Goal: Information Seeking & Learning: Check status

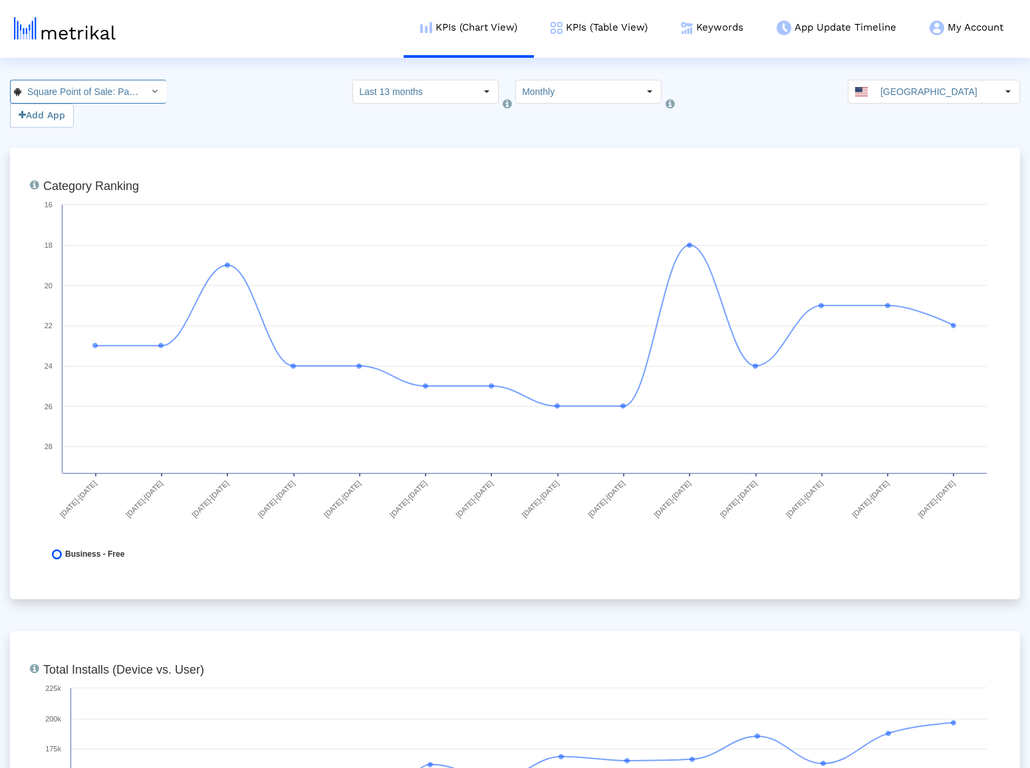
click at [89, 87] on input "Square Point of Sale: Payment < com.squareup >" at bounding box center [81, 91] width 120 height 23
click at [102, 109] on div "Square Point of Sale (POS) <335393788>" at bounding box center [80, 115] width 126 height 13
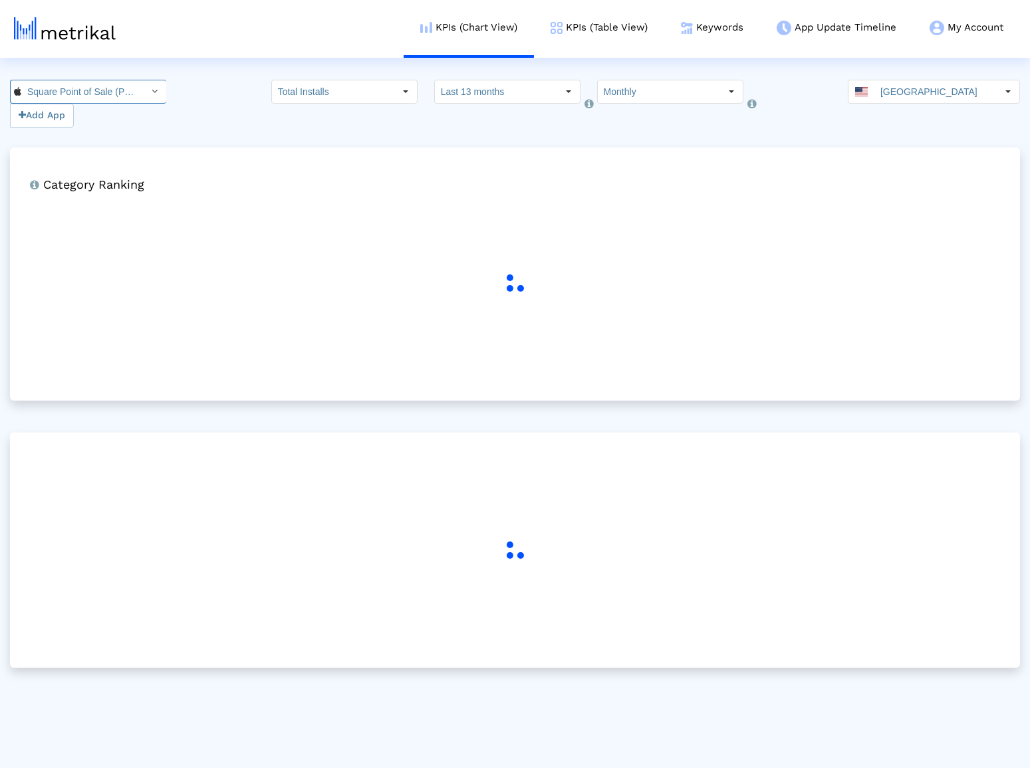
scroll to position [0, 80]
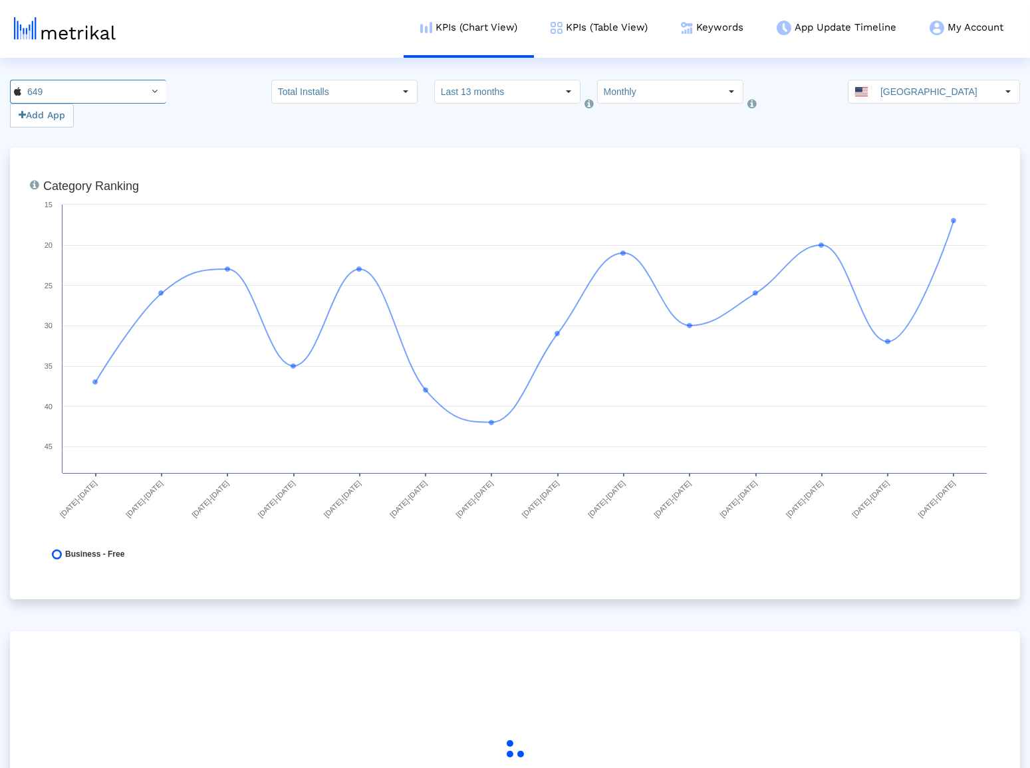
click at [269, 122] on div "649 Add App Total Installs Select how far back from [DATE] you would like to vi…" at bounding box center [515, 104] width 1030 height 48
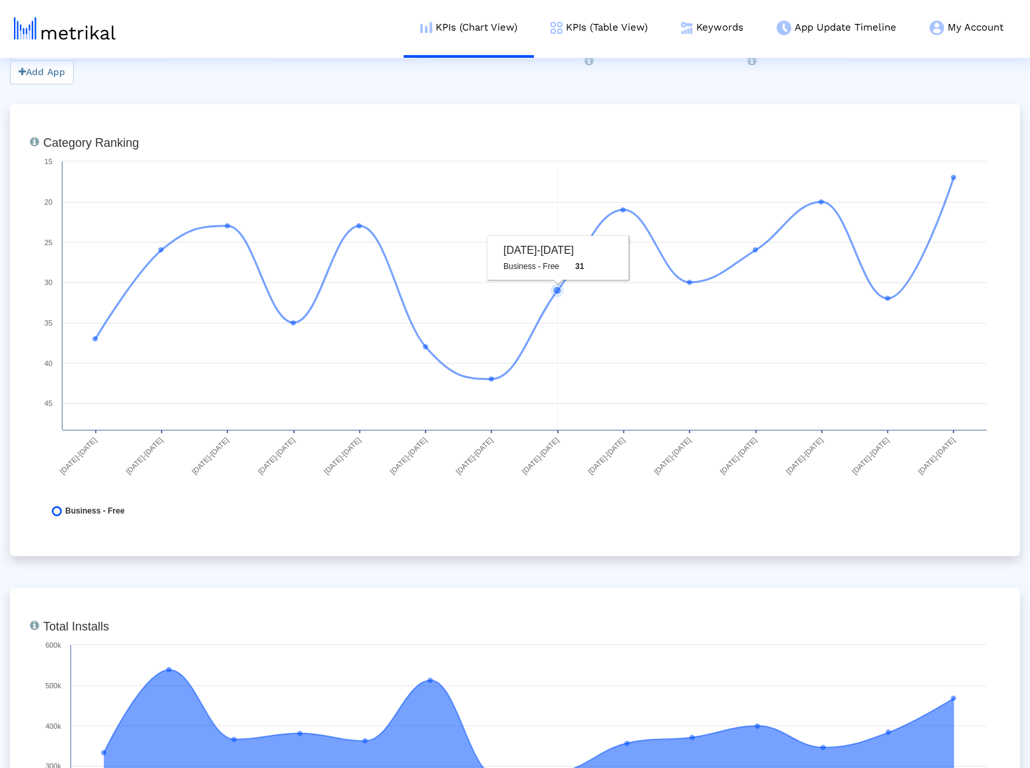
scroll to position [0, 0]
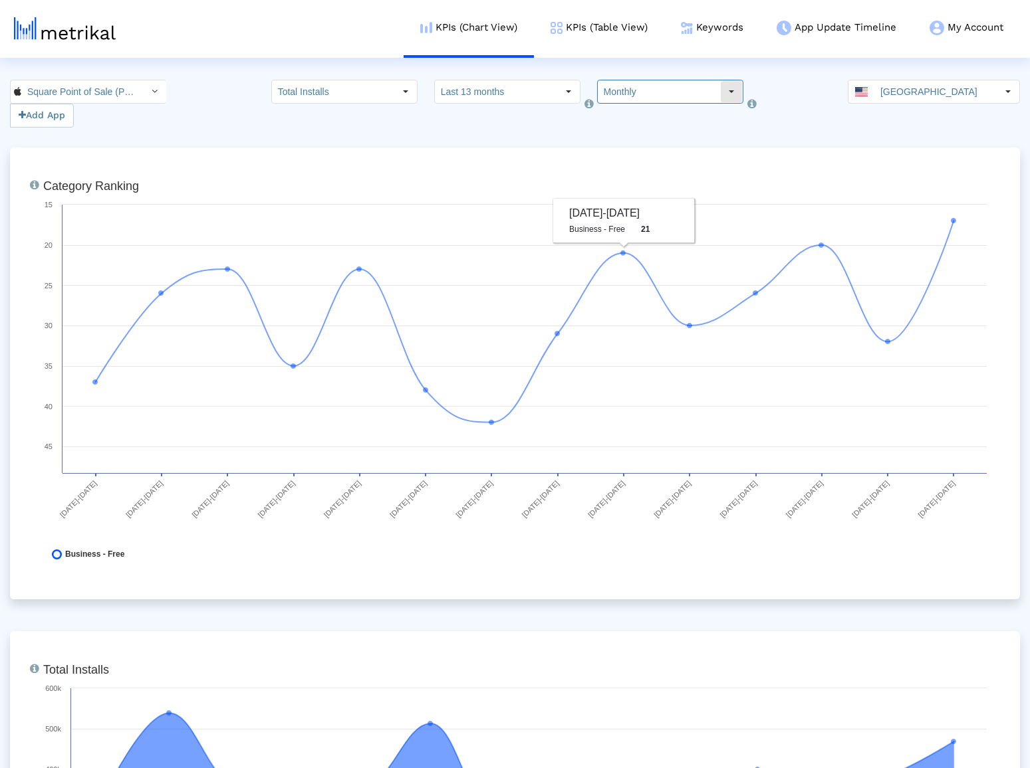
click at [635, 102] on input "Monthly" at bounding box center [659, 91] width 122 height 23
click at [632, 119] on div "Weekly" at bounding box center [654, 115] width 128 height 22
type input "Weekly"
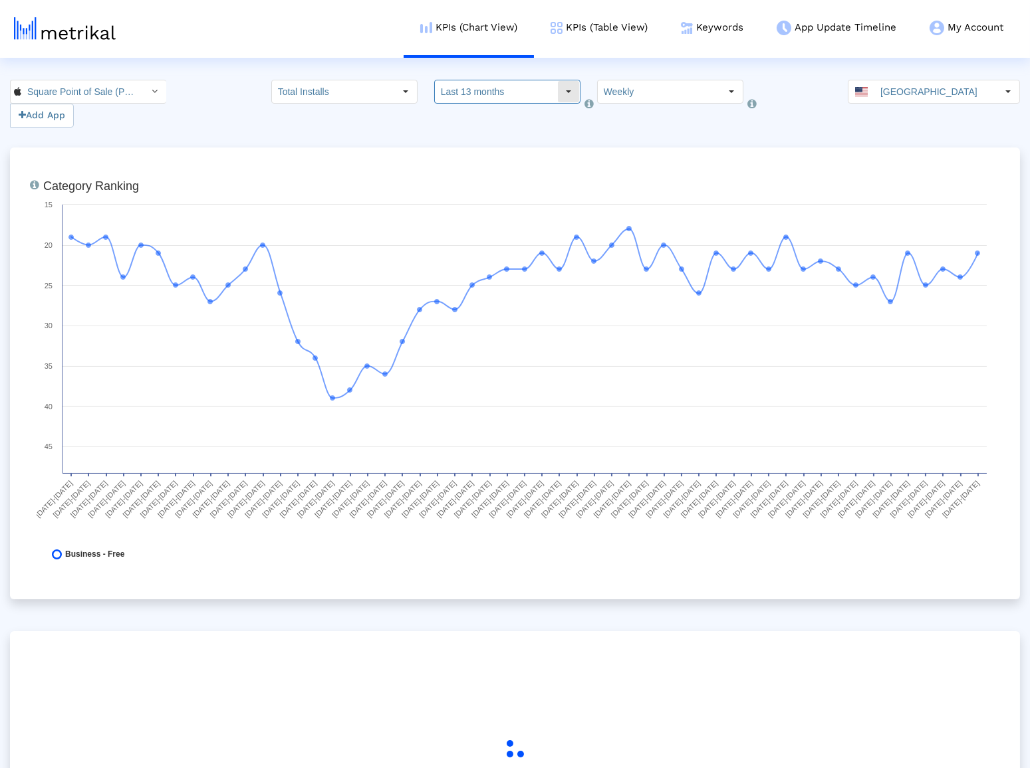
click at [497, 86] on input "Last 13 months" at bounding box center [496, 91] width 122 height 23
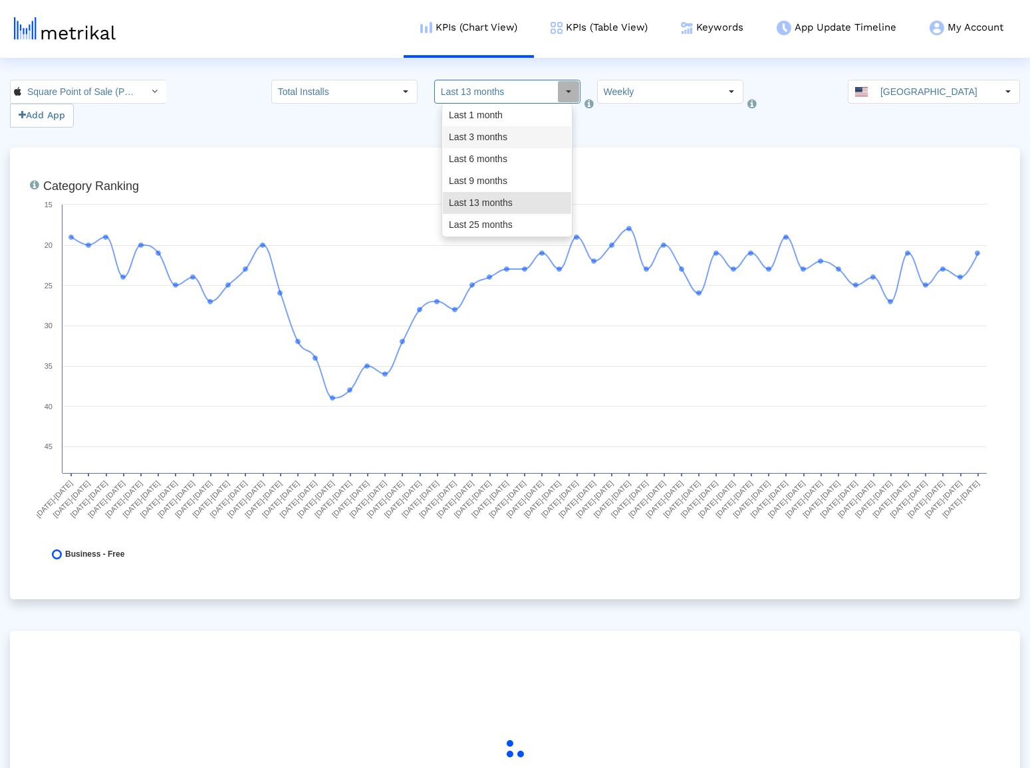
click at [495, 135] on div "Last 3 months" at bounding box center [507, 137] width 128 height 22
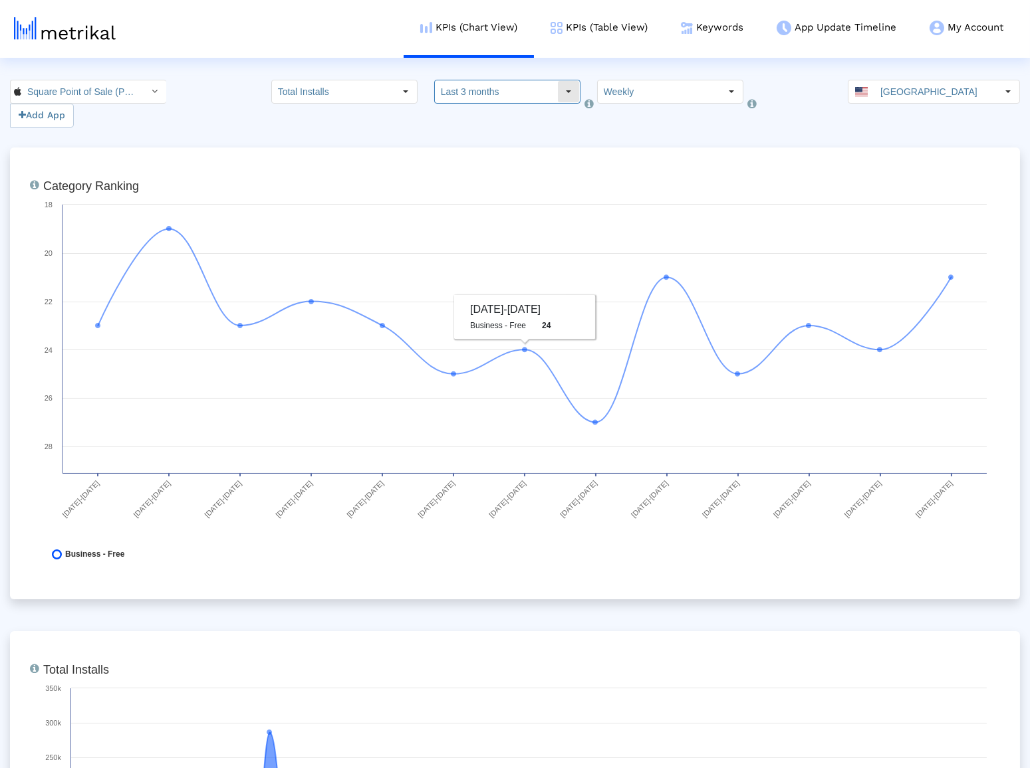
click at [508, 90] on input "Last 3 months" at bounding box center [496, 91] width 122 height 23
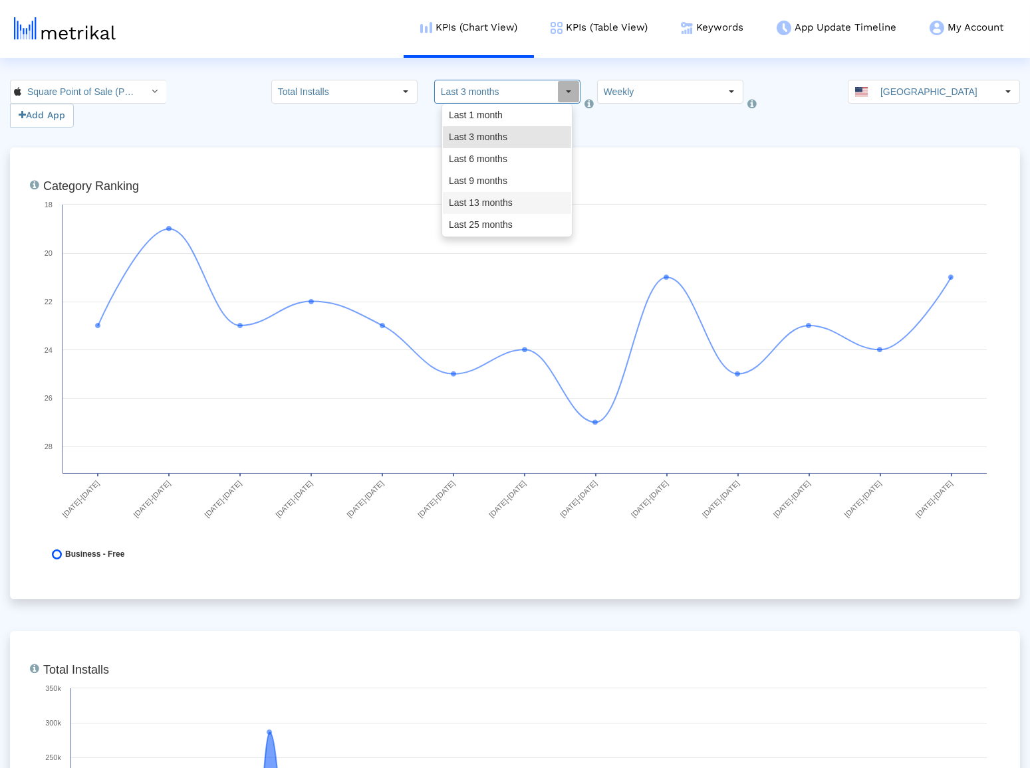
click at [493, 199] on div "Last 13 months" at bounding box center [507, 203] width 128 height 22
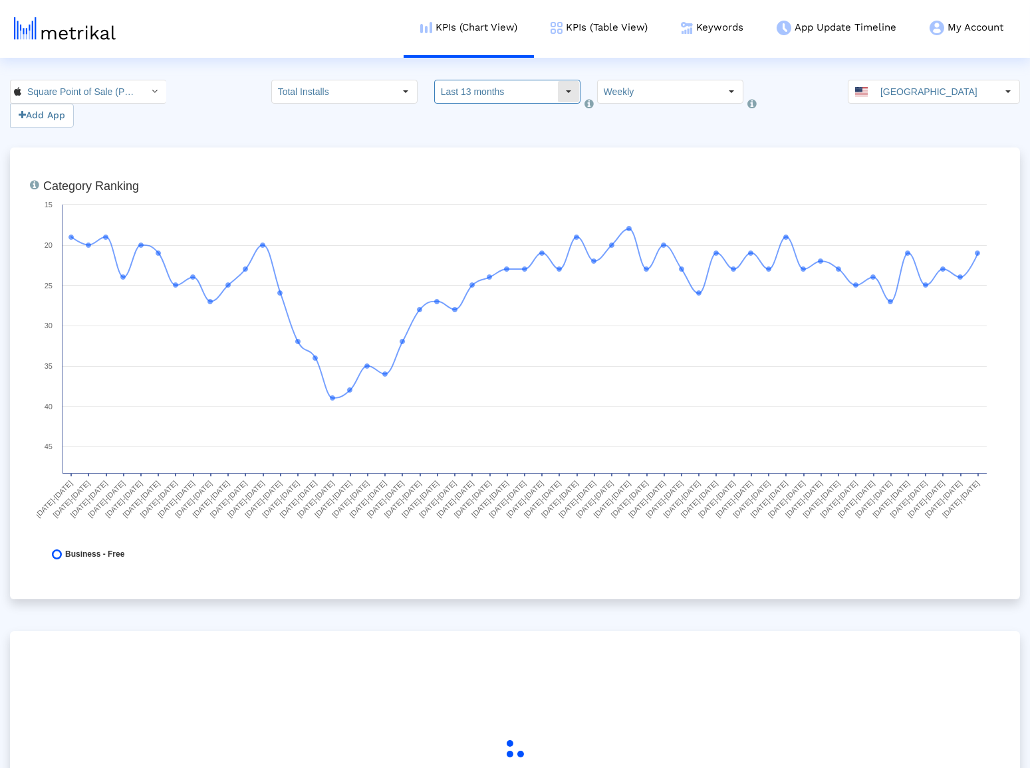
click at [500, 96] on input "Last 13 months" at bounding box center [496, 91] width 122 height 23
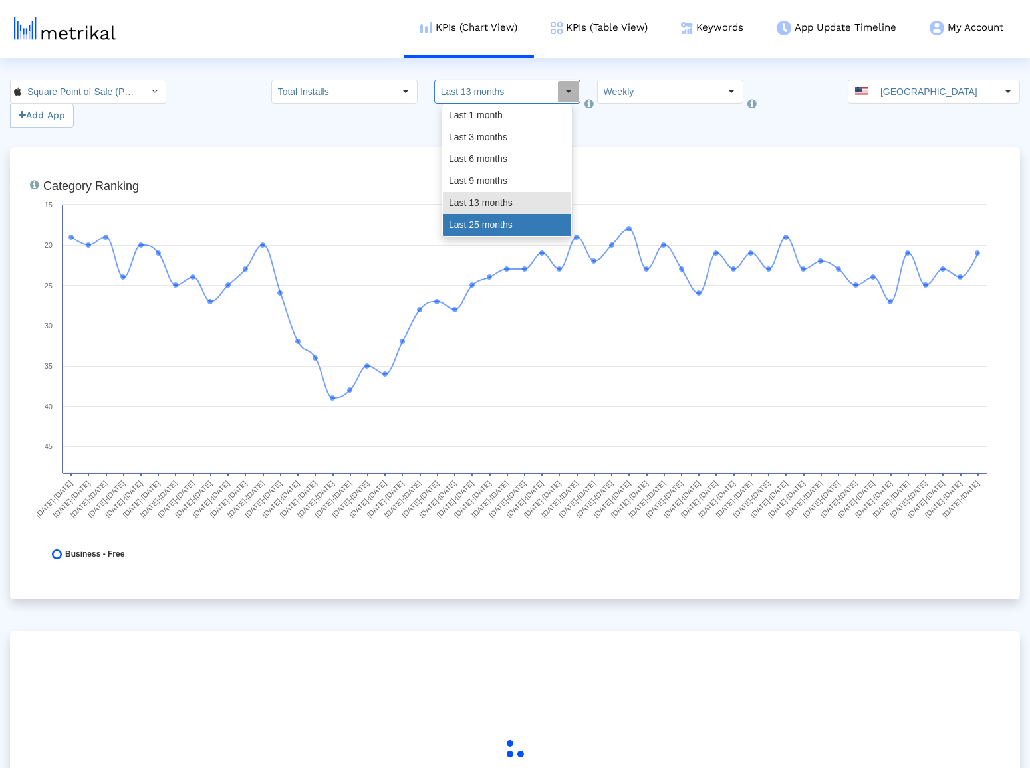
click at [499, 219] on div "Last 25 months" at bounding box center [507, 225] width 128 height 22
type input "Last 25 months"
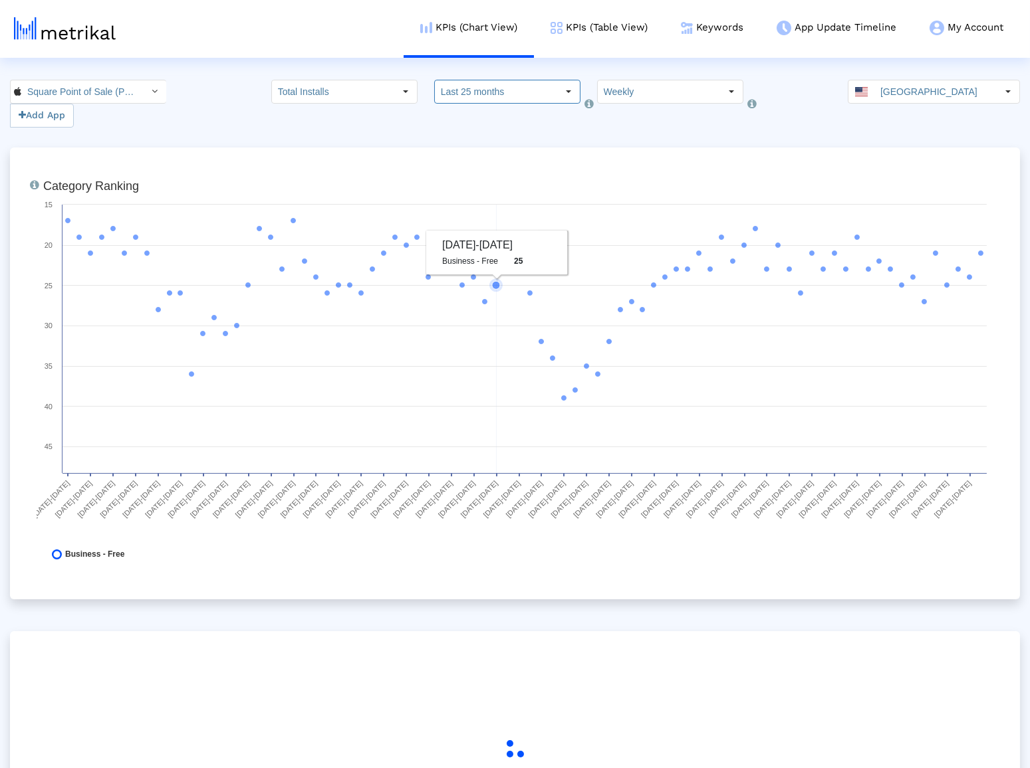
scroll to position [130, 0]
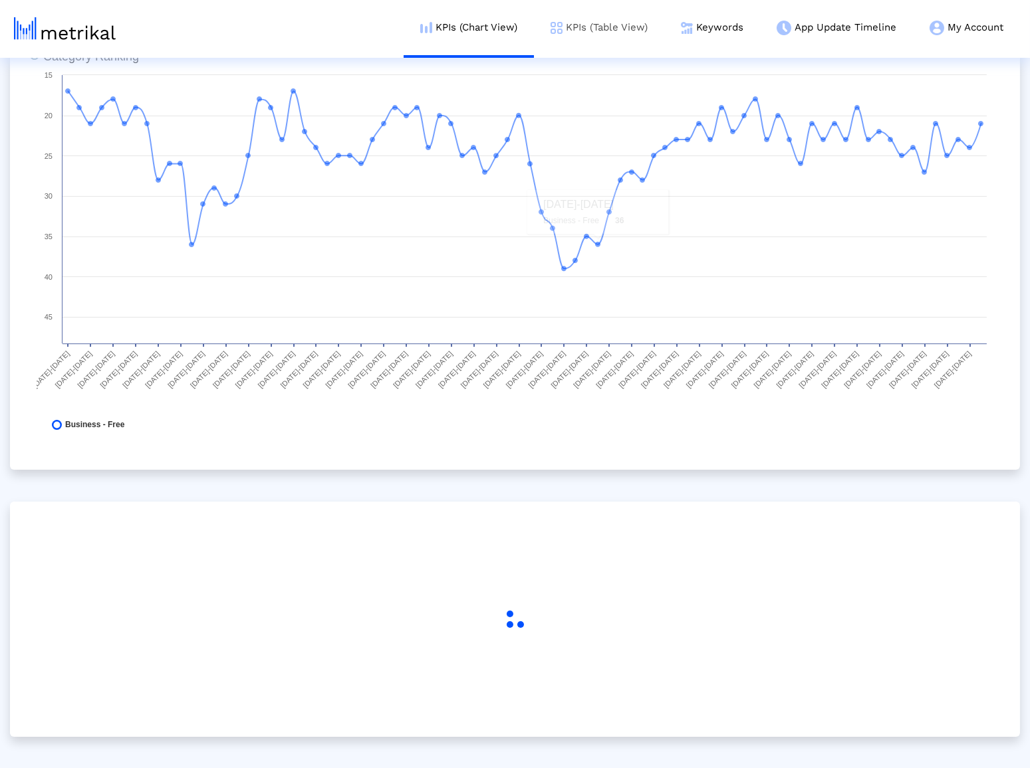
click at [605, 39] on link "KPIs (Table View)" at bounding box center [599, 27] width 130 height 55
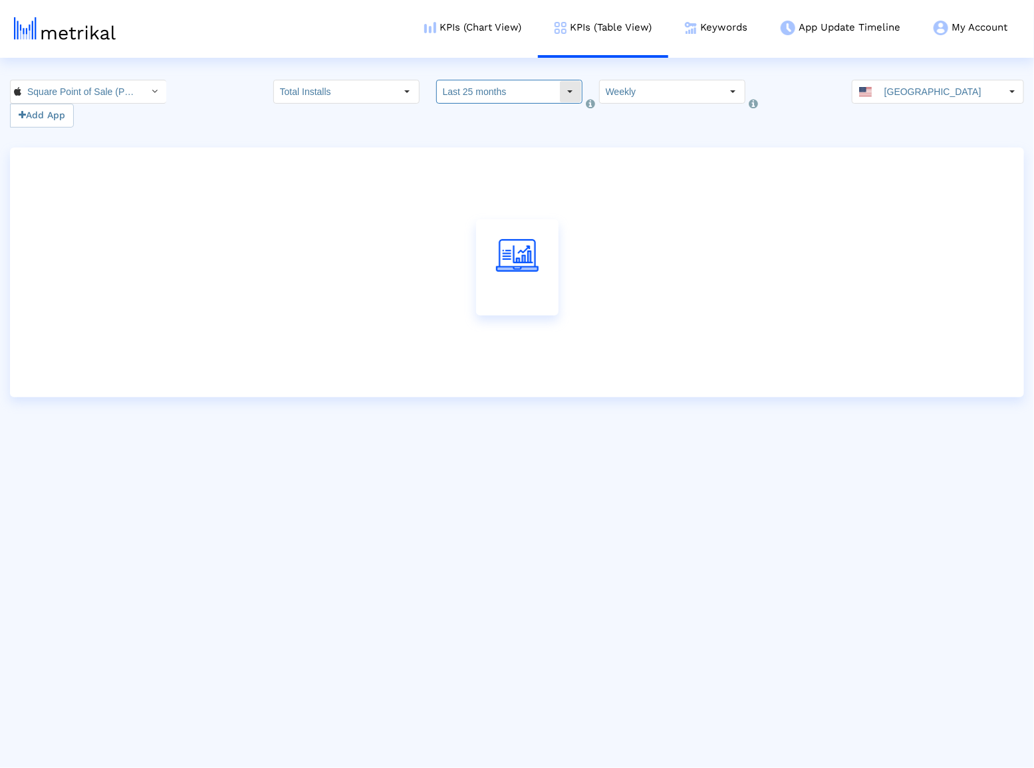
click at [527, 92] on input "Last 25 months" at bounding box center [498, 91] width 122 height 23
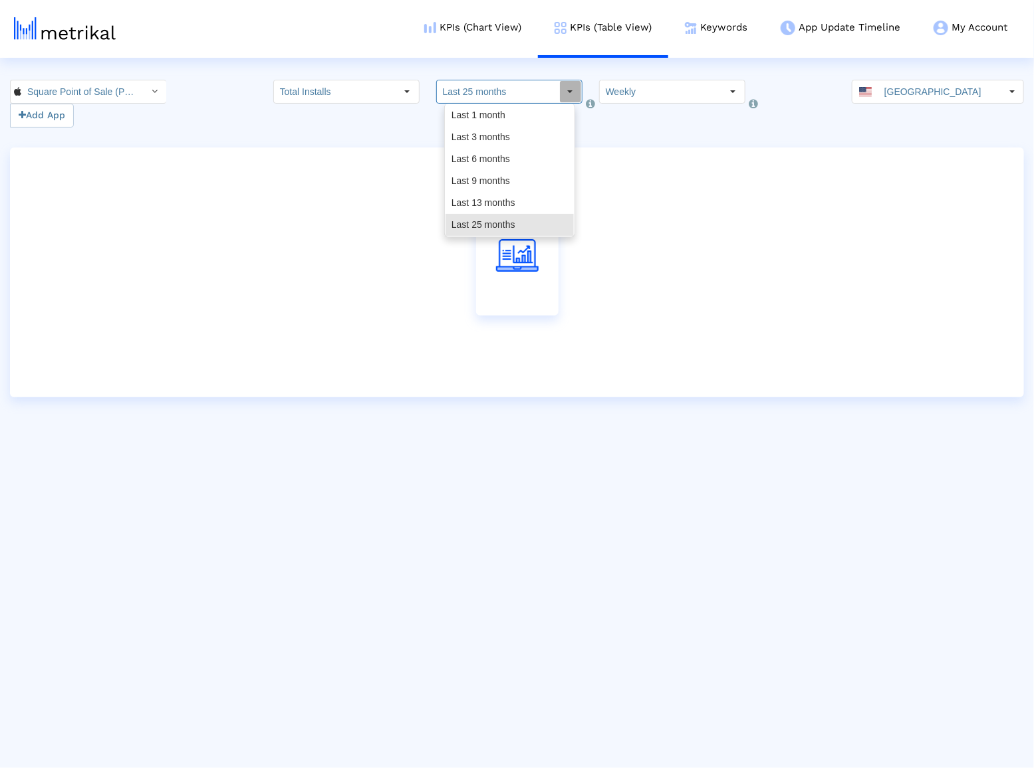
click at [627, 84] on input "Weekly" at bounding box center [661, 91] width 122 height 23
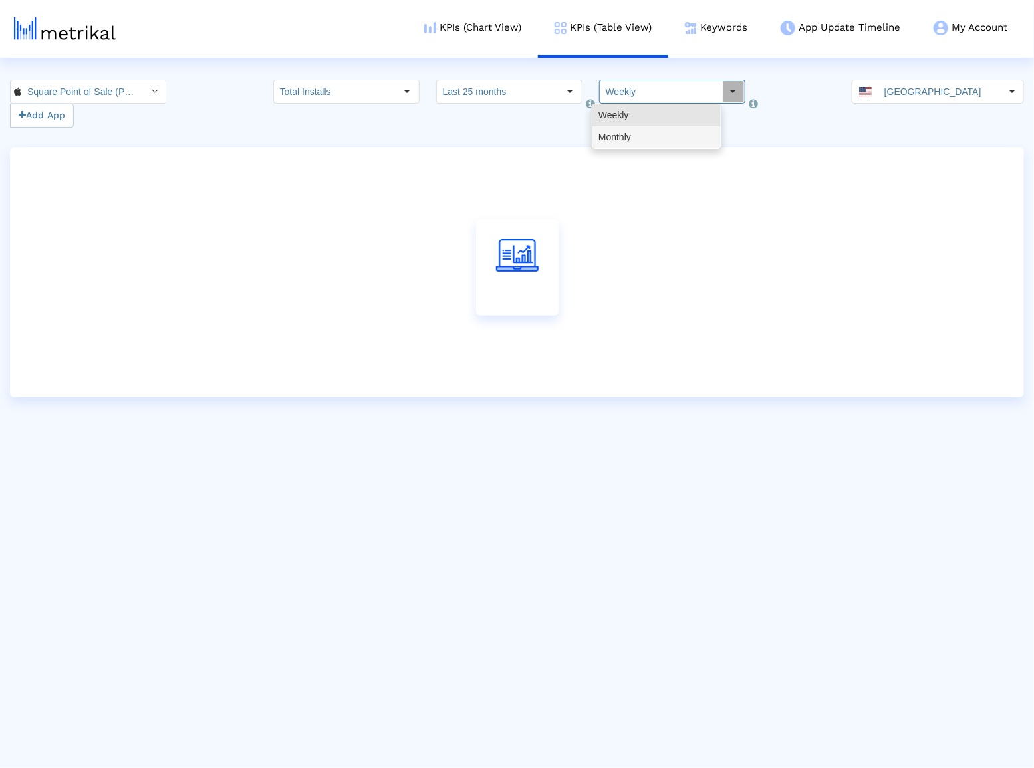
click at [619, 137] on div "Monthly" at bounding box center [656, 137] width 128 height 22
type input "Monthly"
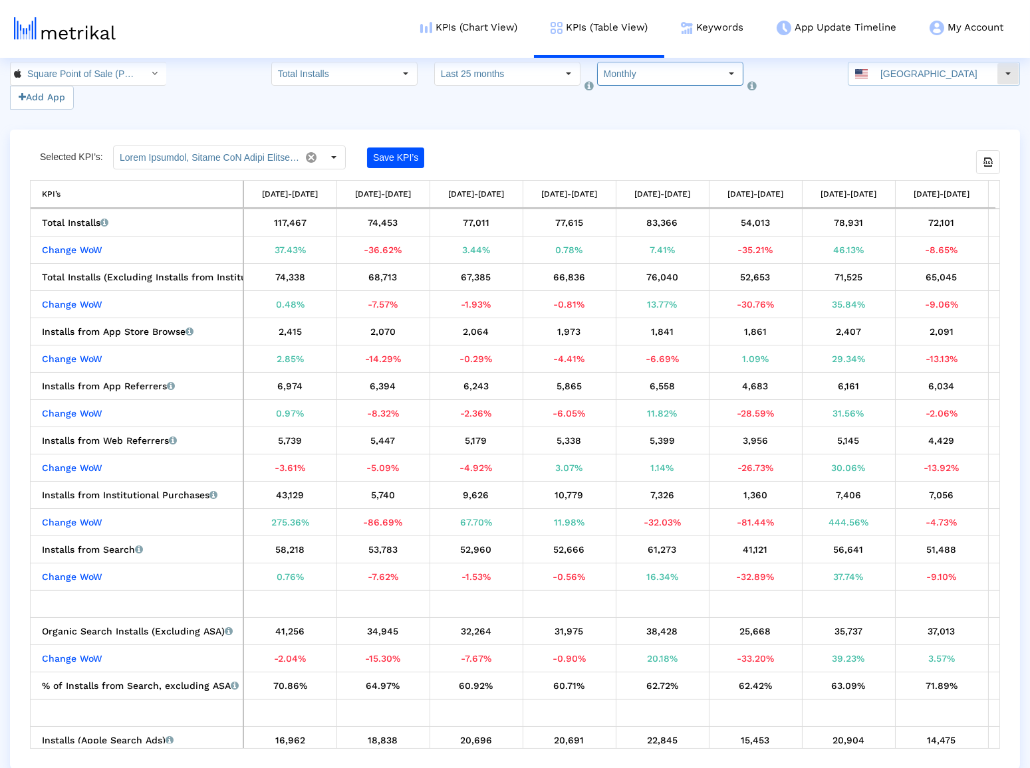
click at [867, 74] on span at bounding box center [861, 73] width 13 height 9
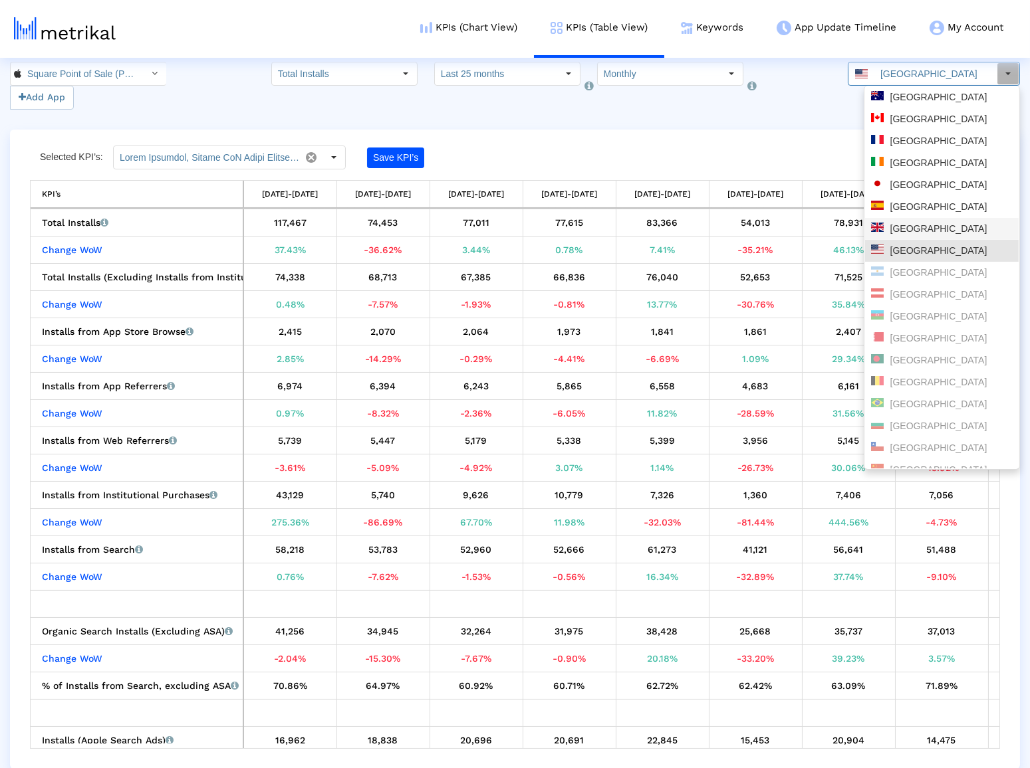
click at [905, 223] on div "[GEOGRAPHIC_DATA]" at bounding box center [942, 229] width 142 height 13
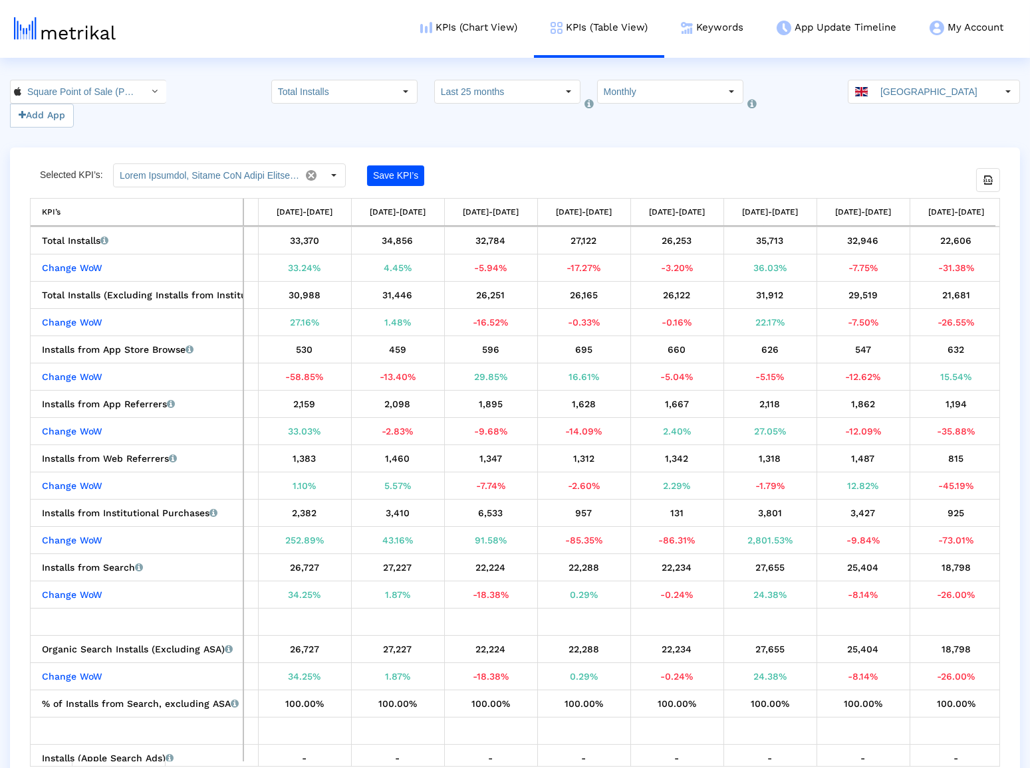
click at [903, 74] on html "KPIs (Chart View) KPIs (Table View) Keywords App Update Timeline My Account Key…" at bounding box center [515, 393] width 1030 height 787
click at [903, 89] on input "[GEOGRAPHIC_DATA]" at bounding box center [935, 91] width 122 height 23
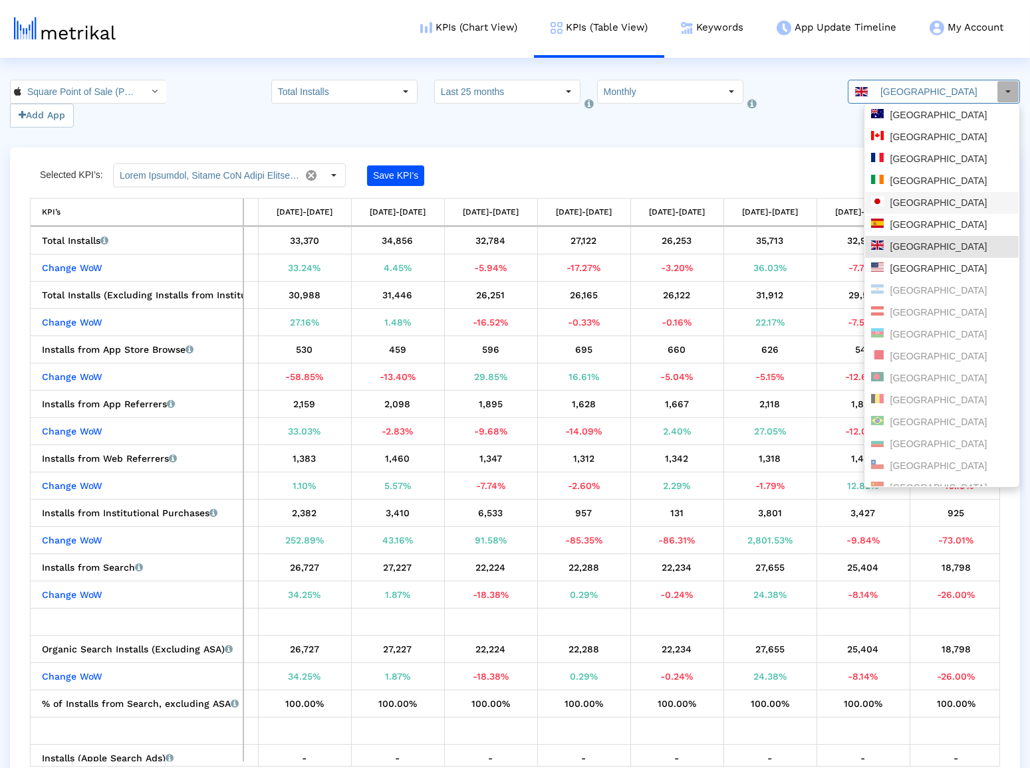
click at [899, 206] on div "[GEOGRAPHIC_DATA]" at bounding box center [942, 203] width 142 height 13
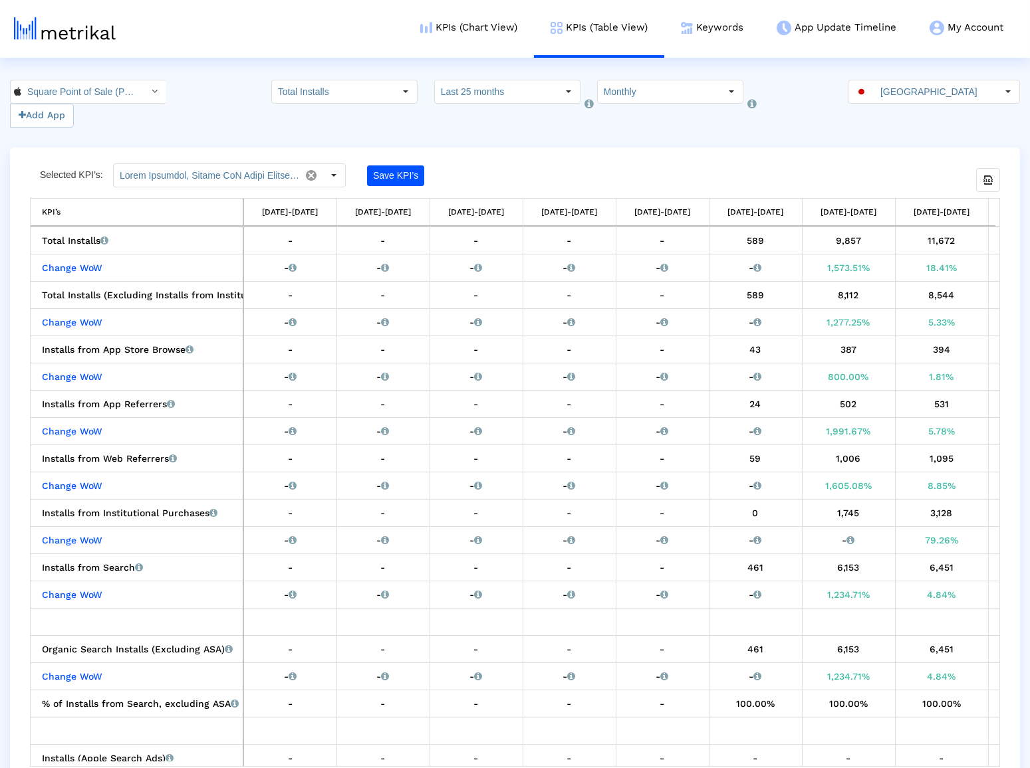
click at [881, 106] on div "Japan Pull down to refresh... Release to refresh... Refreshing... [GEOGRAPHIC_D…" at bounding box center [933, 104] width 172 height 48
click at [887, 94] on div "[GEOGRAPHIC_DATA]" at bounding box center [922, 91] width 148 height 23
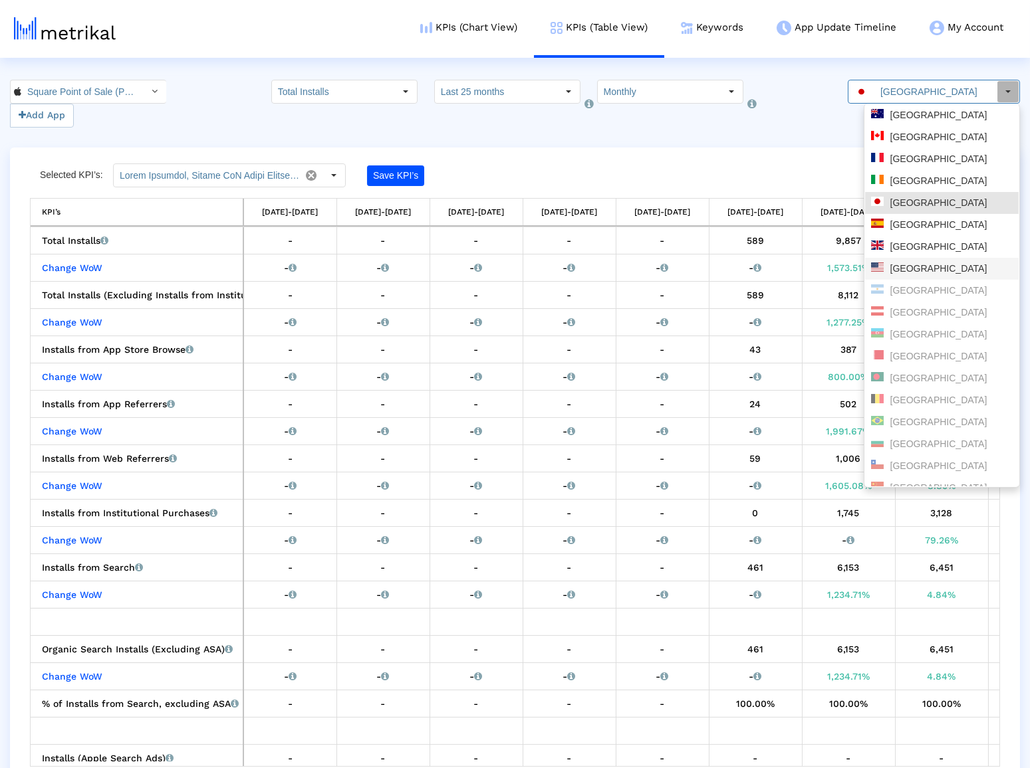
click at [905, 270] on div "[GEOGRAPHIC_DATA]" at bounding box center [942, 269] width 142 height 13
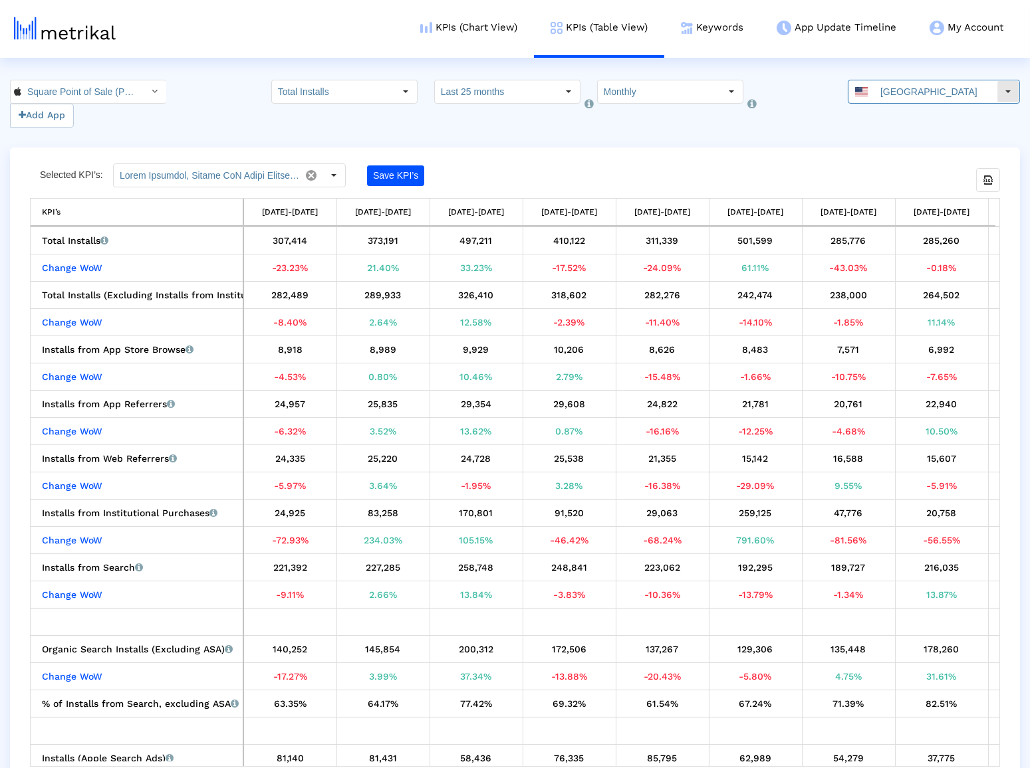
click at [906, 101] on input "[GEOGRAPHIC_DATA]" at bounding box center [935, 91] width 122 height 23
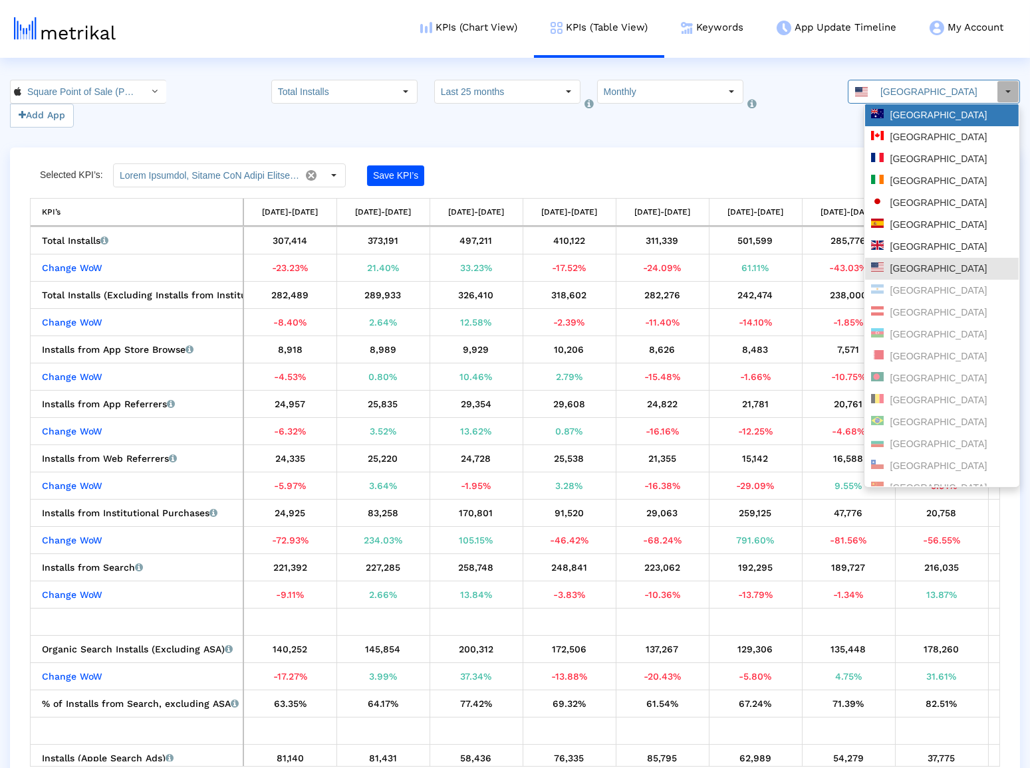
click at [906, 113] on div "[GEOGRAPHIC_DATA]" at bounding box center [942, 115] width 142 height 13
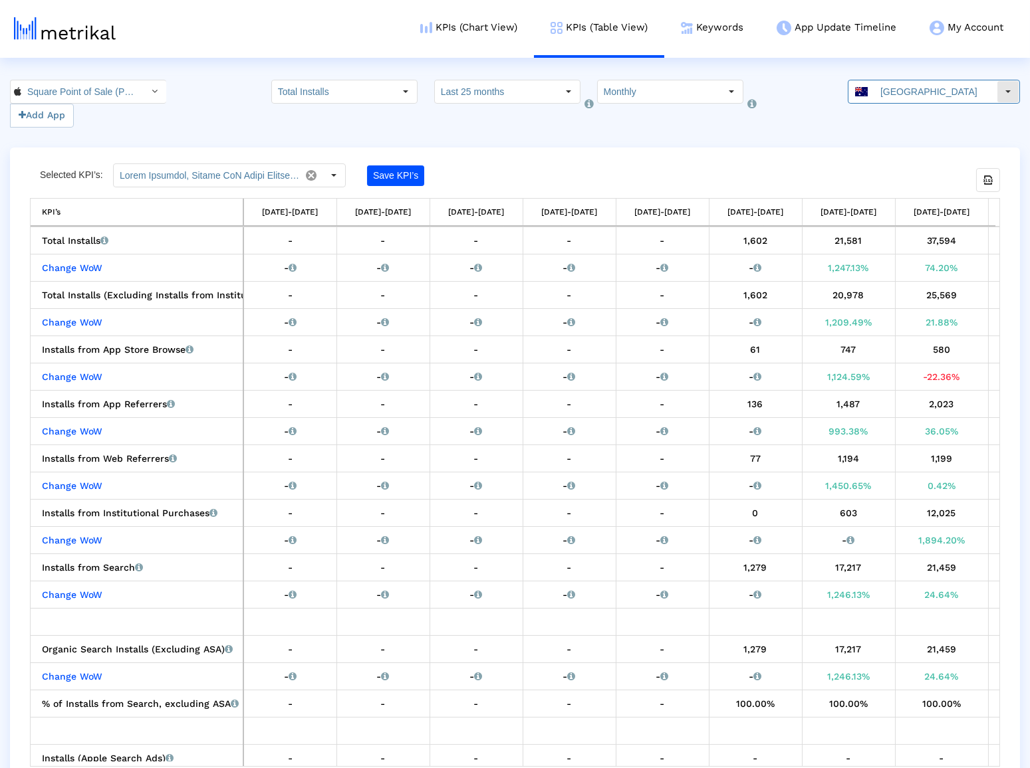
click at [908, 83] on input "[GEOGRAPHIC_DATA]" at bounding box center [935, 91] width 122 height 23
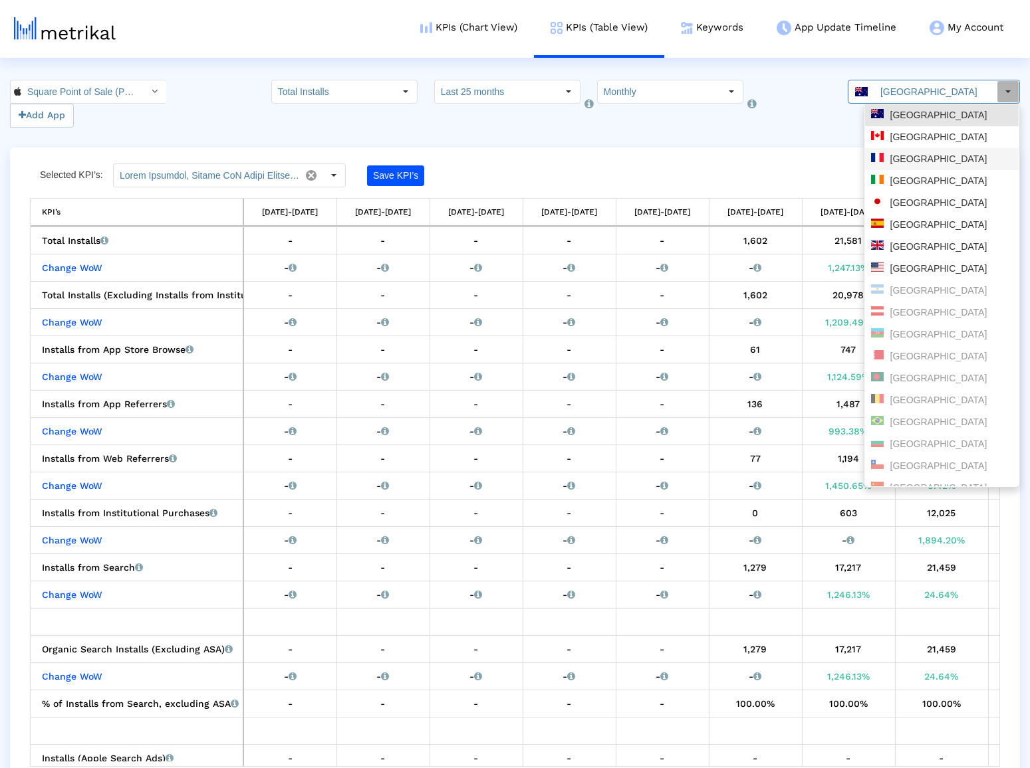
click at [913, 162] on div "[GEOGRAPHIC_DATA]" at bounding box center [942, 159] width 142 height 13
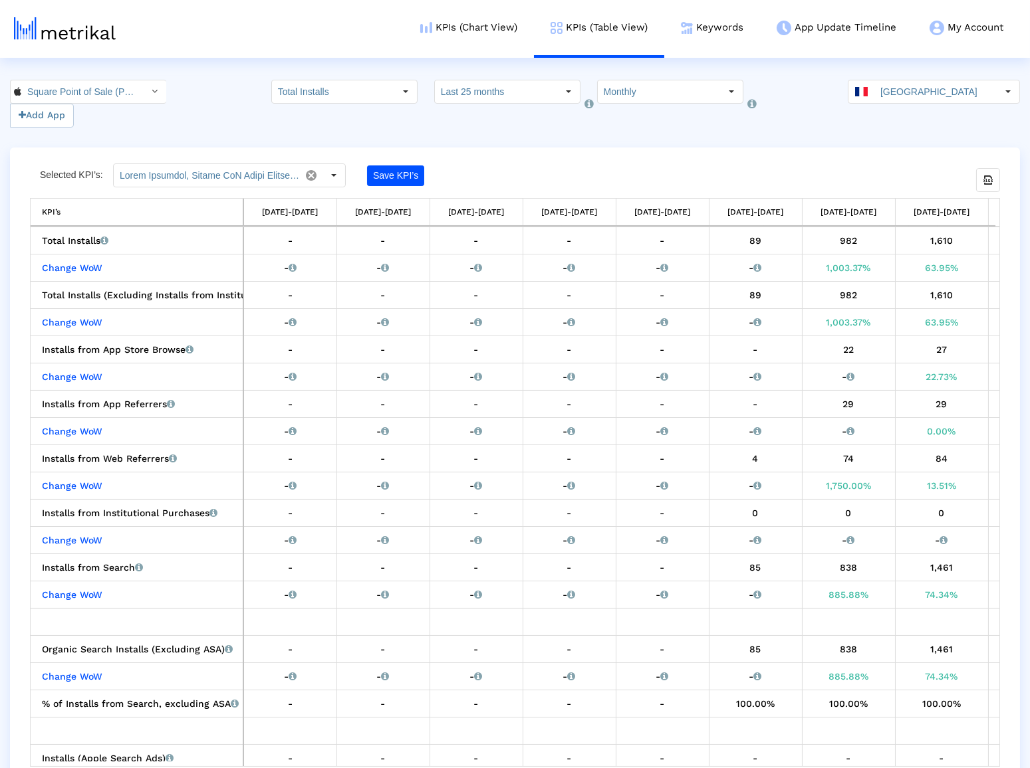
click at [906, 170] on div "Selected KPI’s: Save KPI’s Export all data KPI’s KPI’s [DATE]-[DATE] [DATE]-[DA…" at bounding box center [515, 466] width 970 height 604
click at [144, 93] on div "Select" at bounding box center [154, 91] width 21 height 21
click at [131, 142] on div "Square Point of Sale: Payment <com.squareup>" at bounding box center [80, 137] width 126 height 13
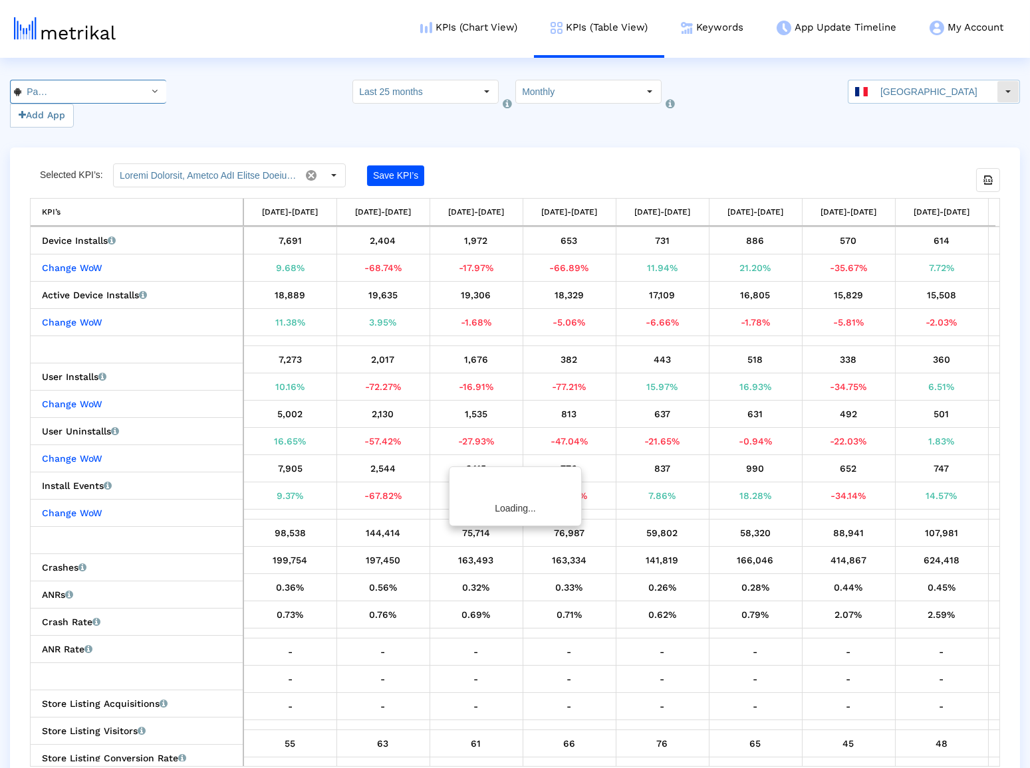
click at [871, 102] on div "[GEOGRAPHIC_DATA]" at bounding box center [922, 91] width 148 height 23
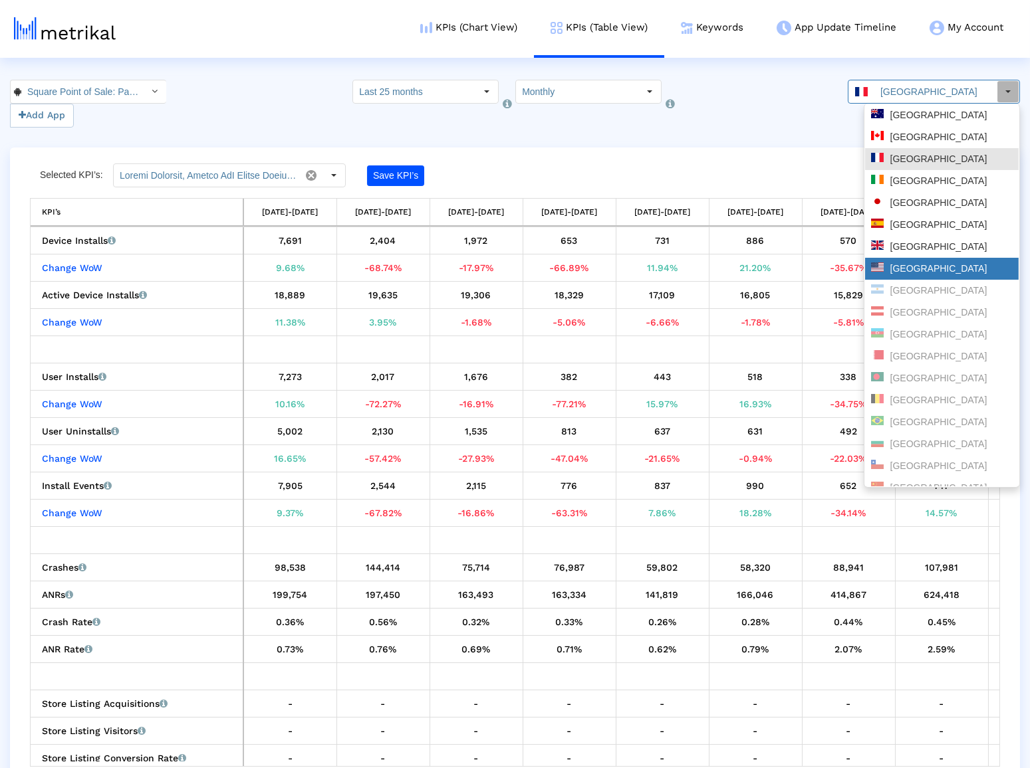
click at [897, 261] on div "[GEOGRAPHIC_DATA]" at bounding box center [942, 269] width 154 height 22
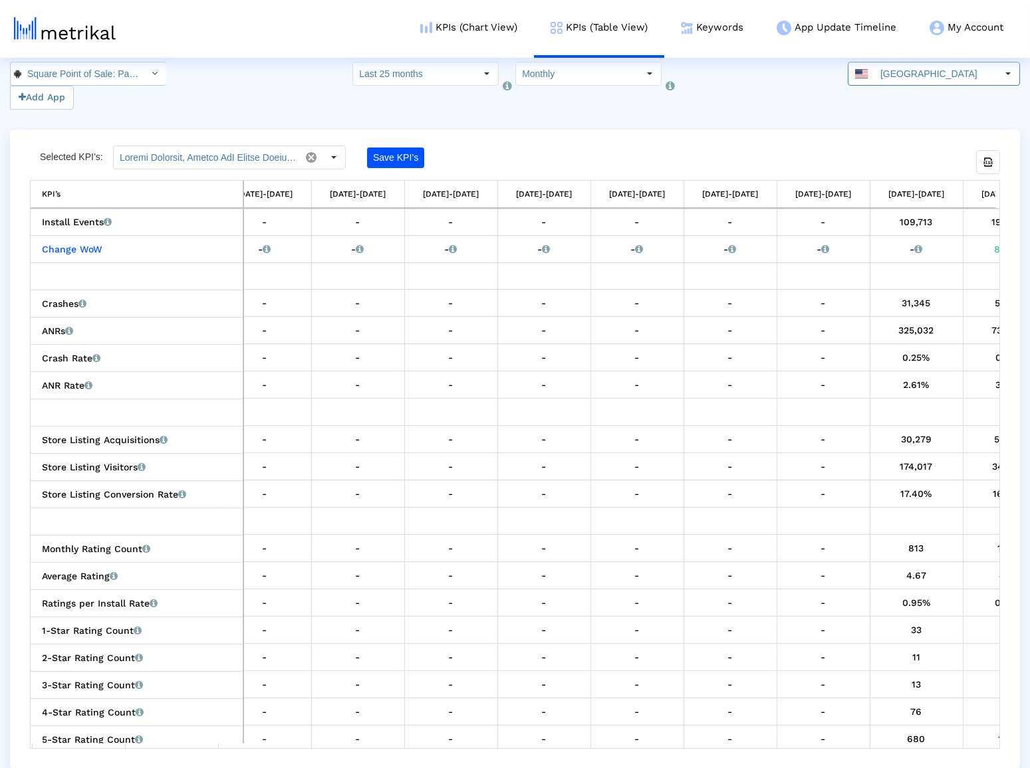
click at [100, 82] on input "Square Point of Sale: Payment < com.squareup >" at bounding box center [81, 73] width 120 height 23
click at [102, 95] on div "Square Point of Sale (POS) <335393788>" at bounding box center [80, 97] width 126 height 13
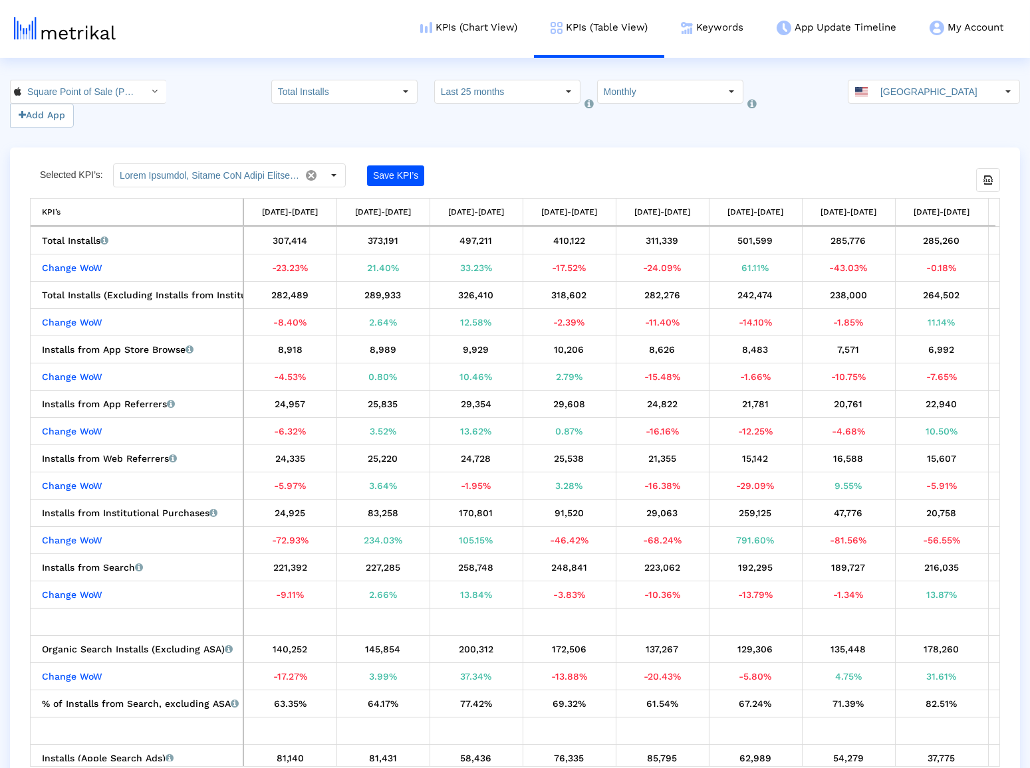
scroll to position [0, 80]
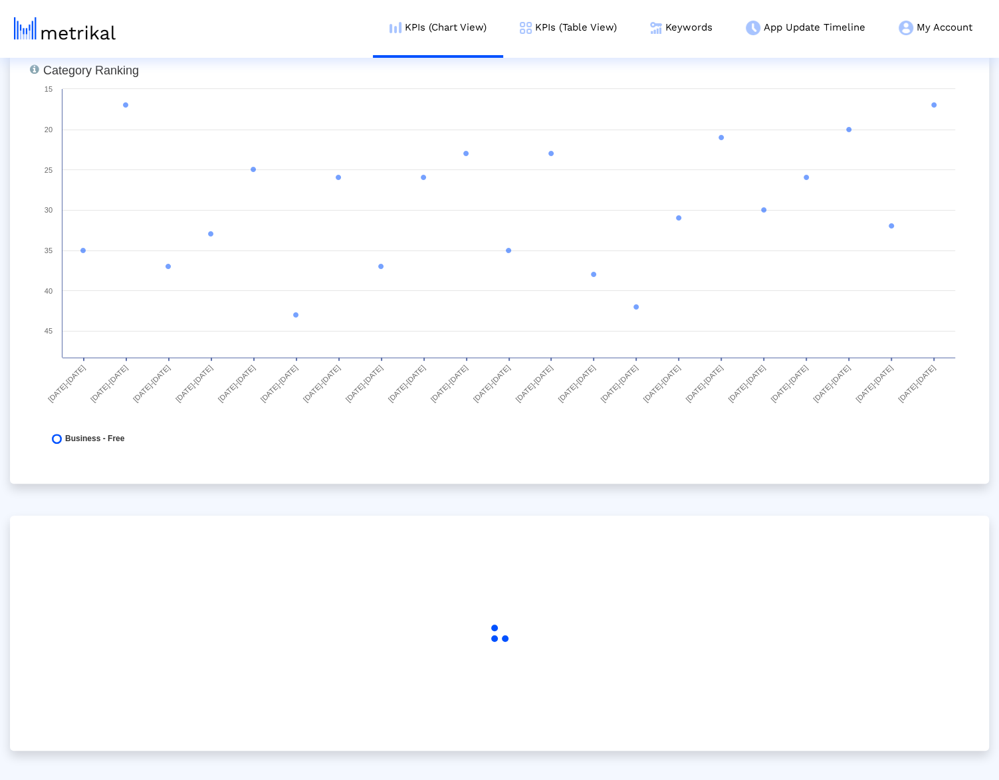
scroll to position [118, 0]
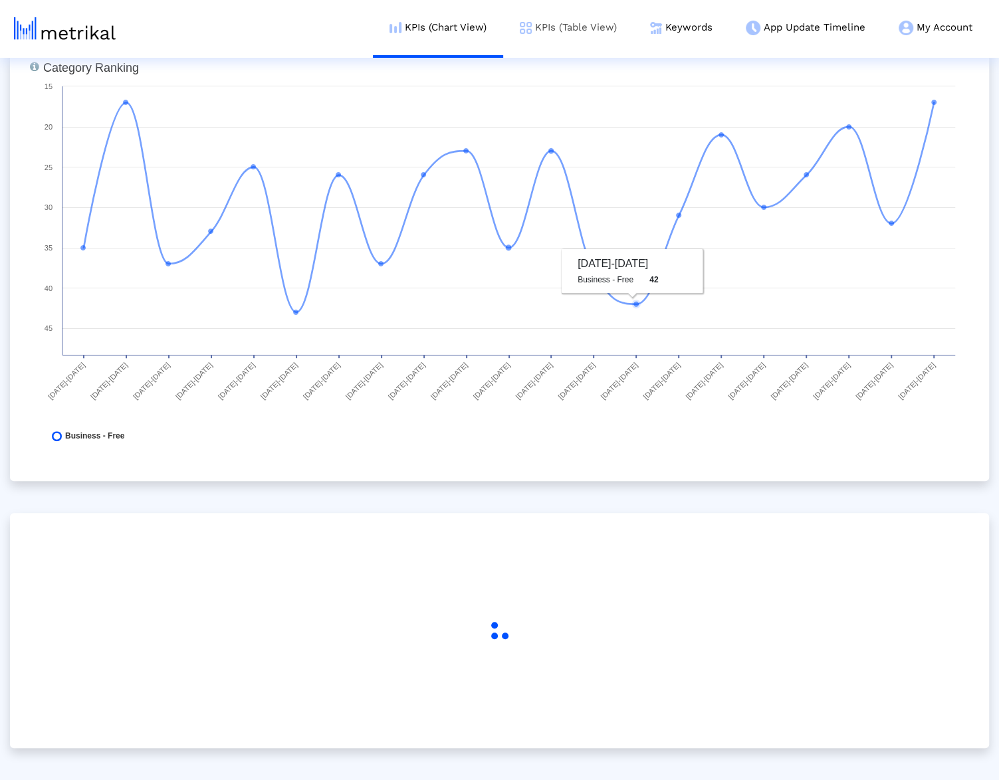
click at [594, 21] on link "KPIs (Table View)" at bounding box center [568, 27] width 130 height 55
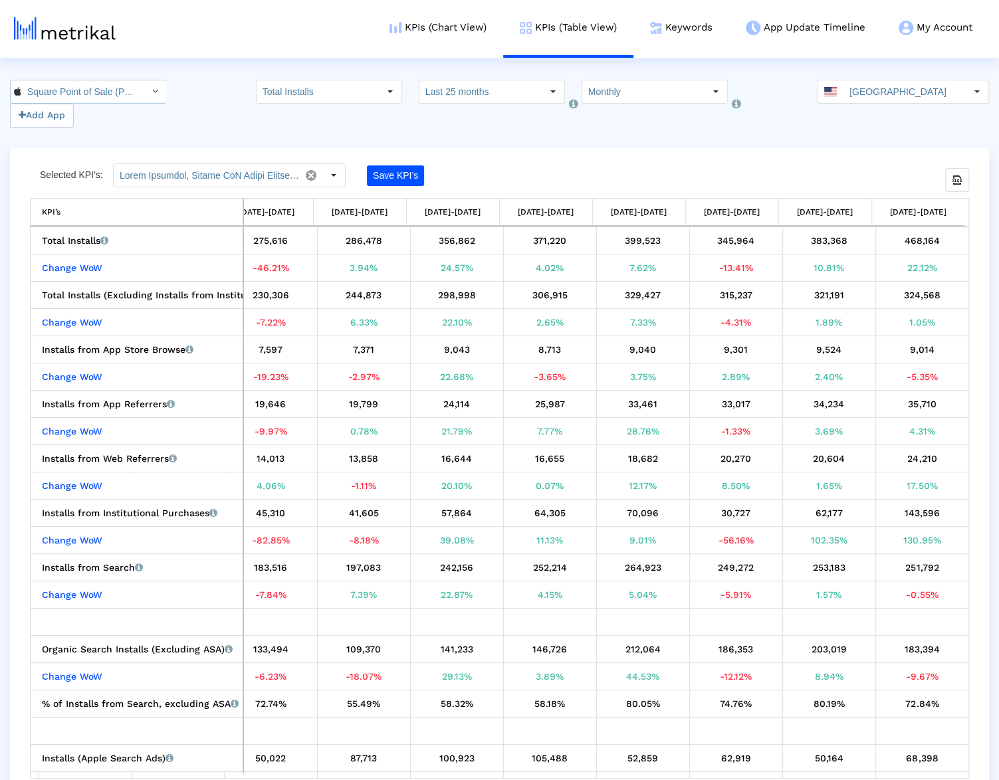
click at [60, 90] on input "Square Point of Sale (POS) < 335393788 >" at bounding box center [81, 91] width 120 height 23
click at [80, 140] on div "Square Point of Sale: Payment <com.squareup>" at bounding box center [80, 137] width 126 height 13
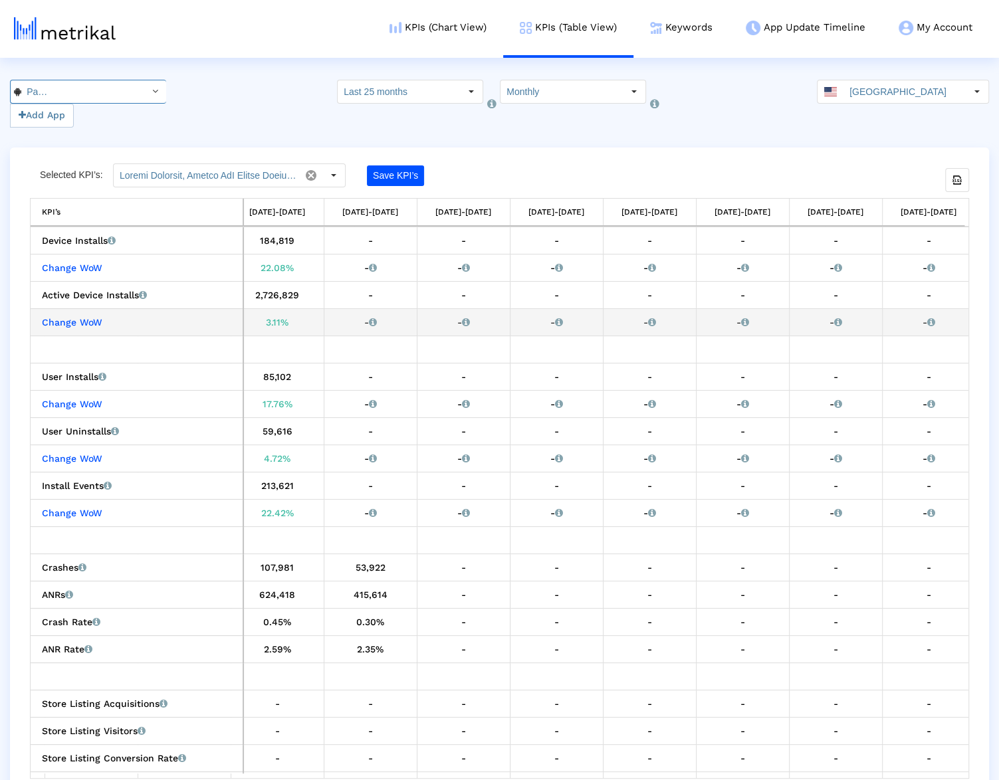
scroll to position [0, 683]
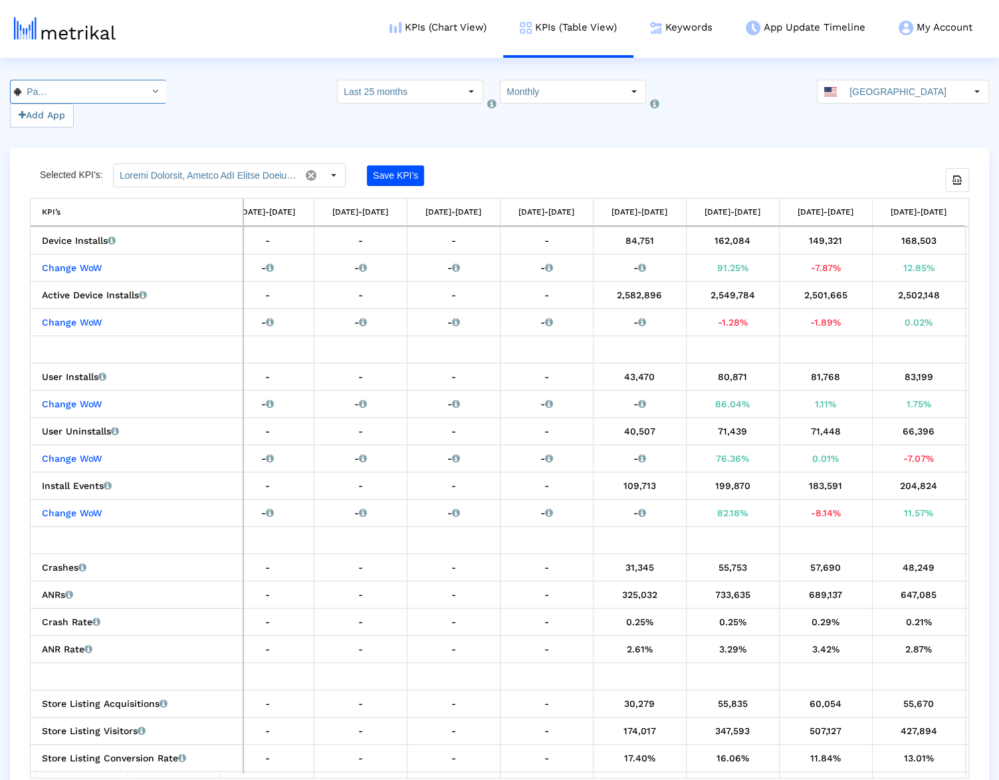
click at [115, 93] on input "Square Point of Sale: Payment < com.squareup >" at bounding box center [81, 91] width 120 height 23
click at [120, 118] on div "Square Point of Sale (POS) <335393788>" at bounding box center [80, 115] width 126 height 13
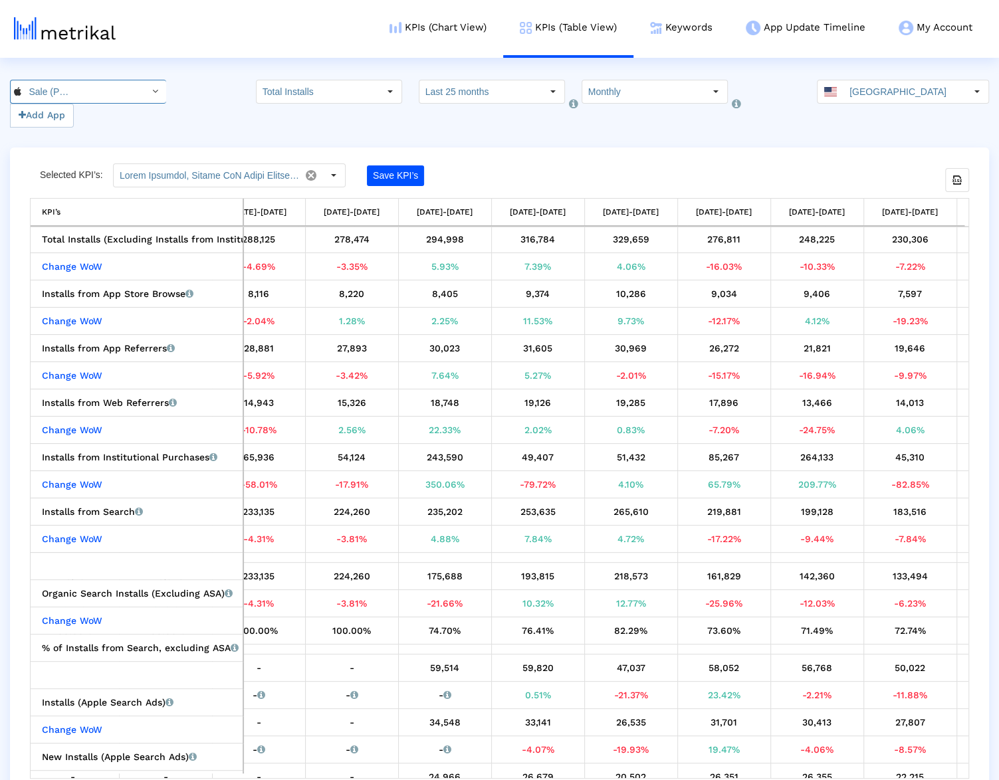
scroll to position [58, 1055]
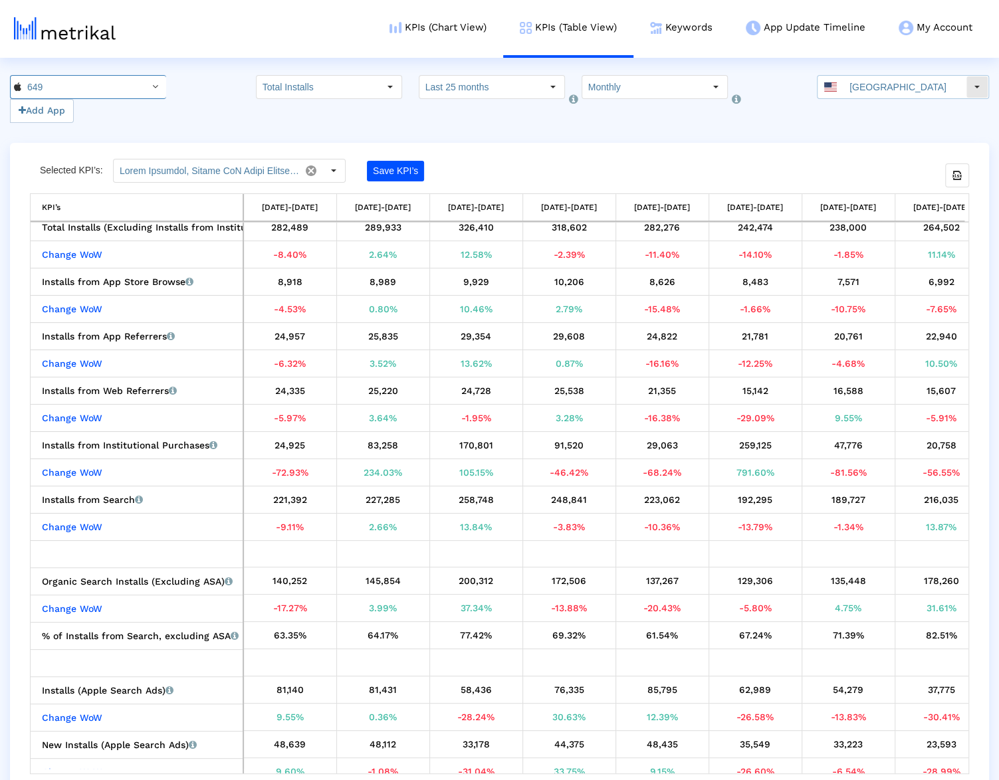
click at [871, 88] on input "[GEOGRAPHIC_DATA]" at bounding box center [904, 87] width 122 height 23
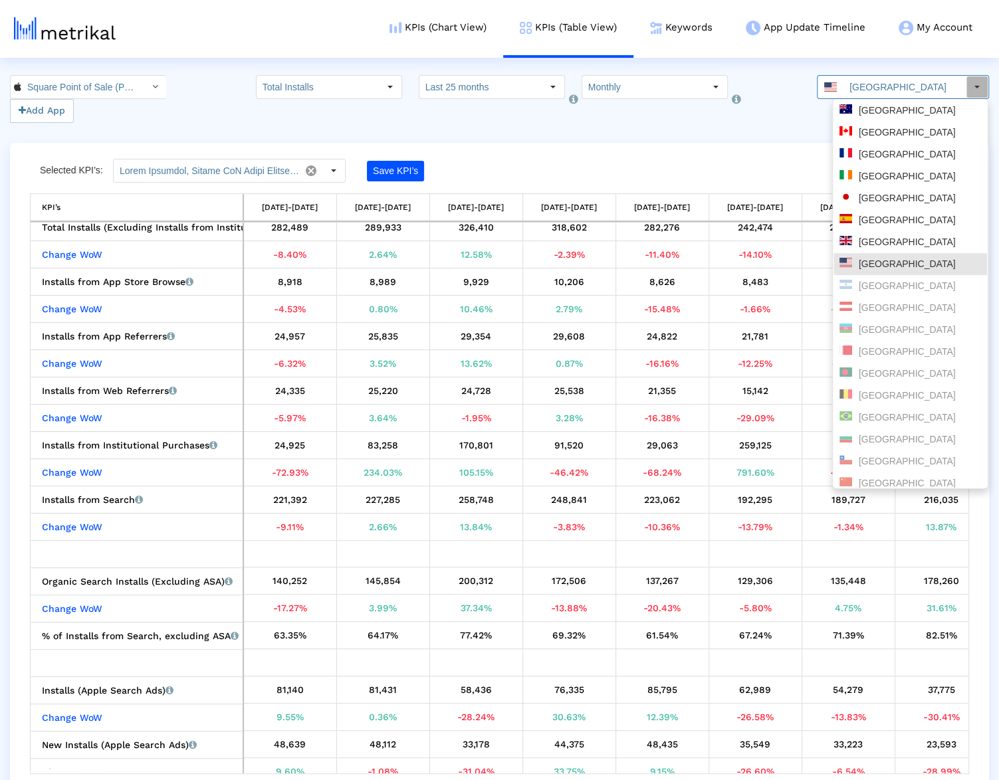
click at [113, 77] on input "Square Point of Sale (POS) < 335393788 >" at bounding box center [81, 87] width 120 height 23
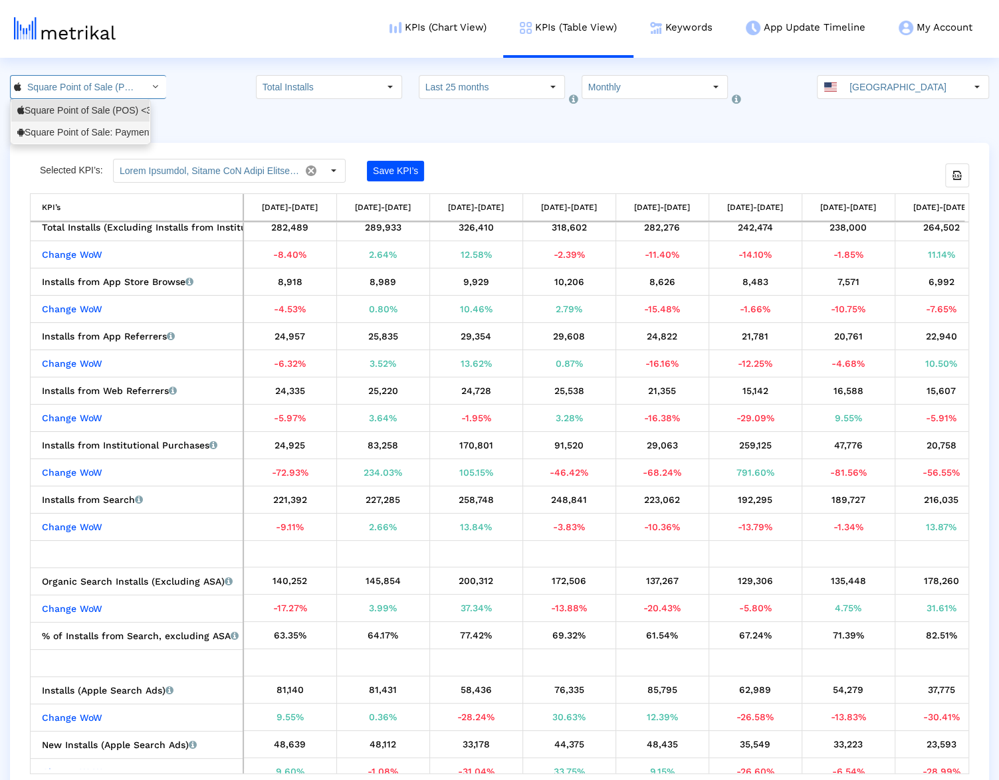
click at [108, 135] on div "Square Point of Sale: Payment <com.squareup>" at bounding box center [80, 132] width 126 height 13
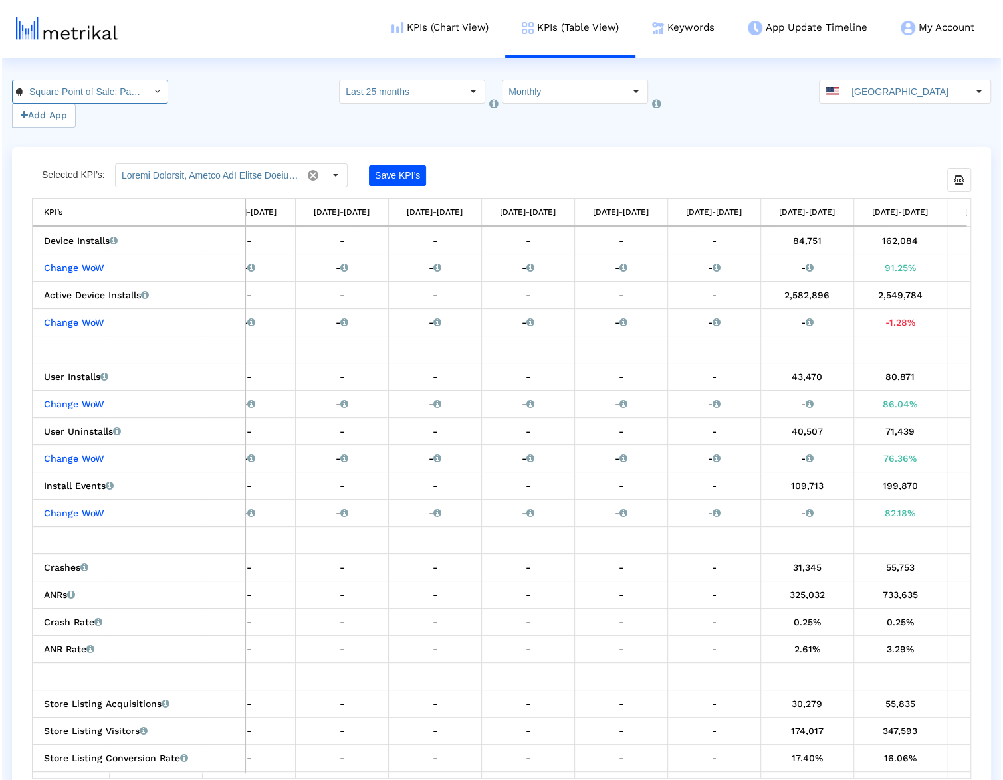
scroll to position [0, 108]
click at [901, 93] on input "[GEOGRAPHIC_DATA]" at bounding box center [904, 91] width 122 height 23
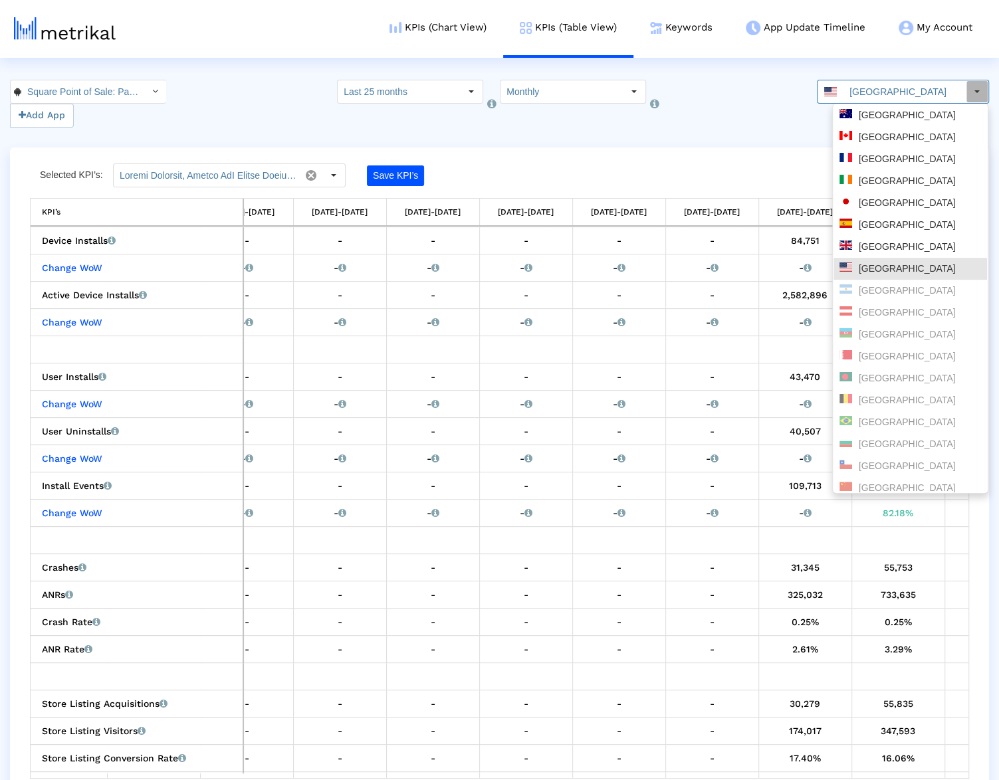
click at [665, 120] on div "Square Point of Sale: Payment < com.squareup > Pull down to refresh... Release …" at bounding box center [499, 104] width 999 height 48
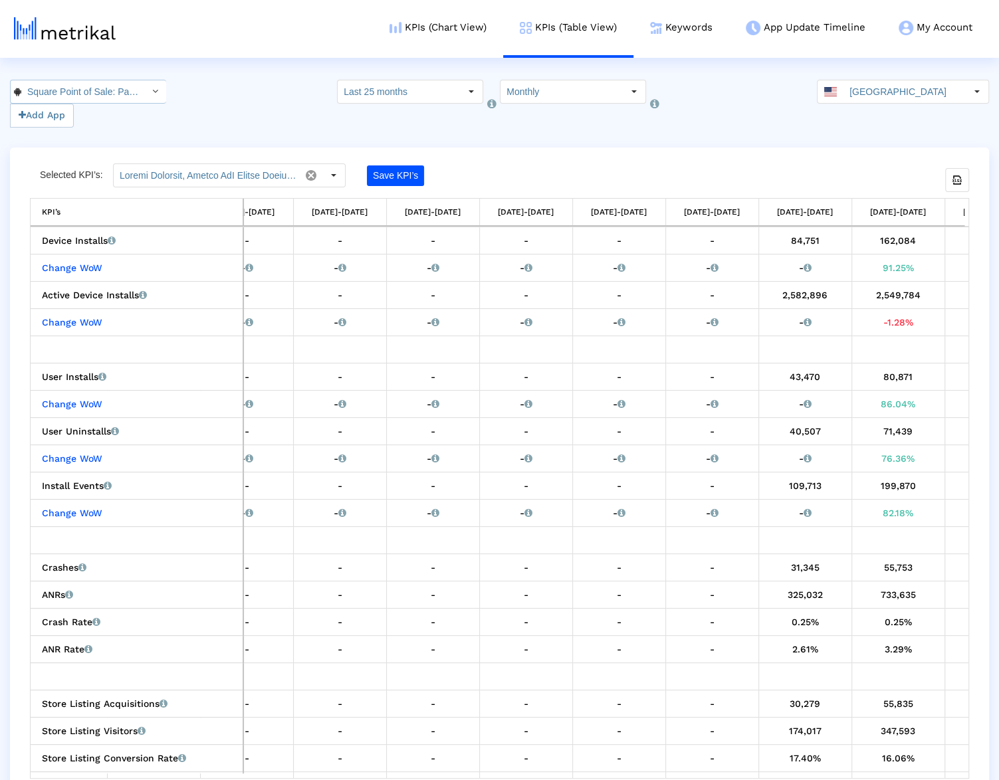
click at [46, 96] on input "Square Point of Sale: Payment < com.squareup >" at bounding box center [81, 91] width 120 height 23
click at [67, 120] on div "Square Point of Sale (POS) <335393788>" at bounding box center [80, 115] width 126 height 13
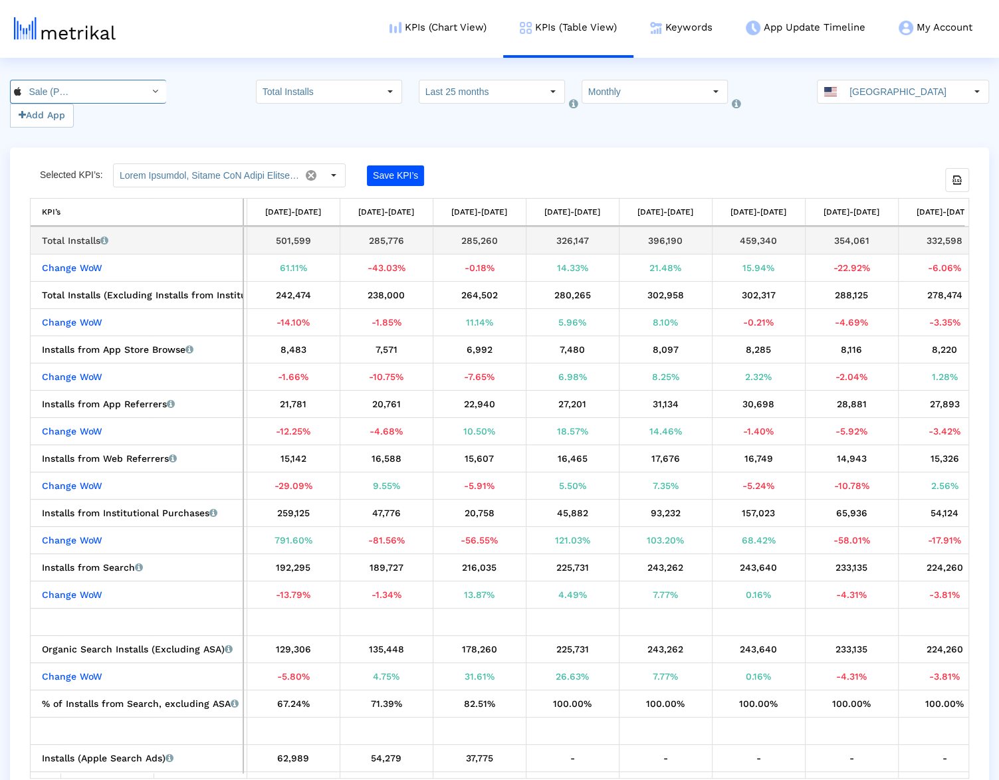
scroll to position [0, 575]
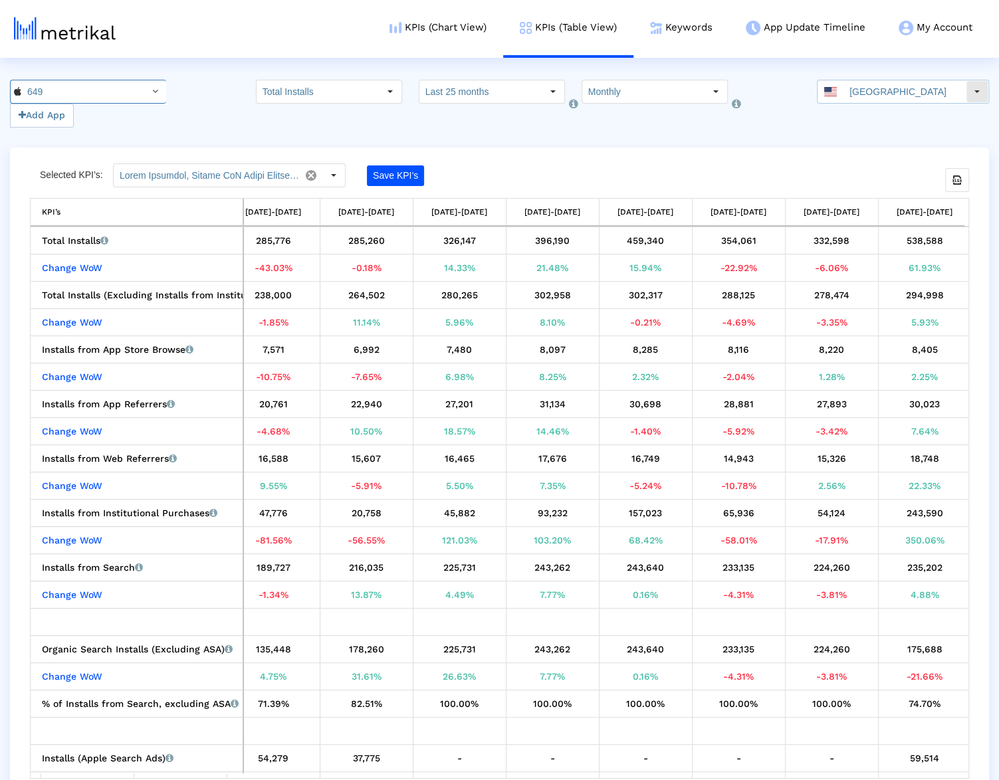
click at [875, 101] on input "[GEOGRAPHIC_DATA]" at bounding box center [904, 91] width 122 height 23
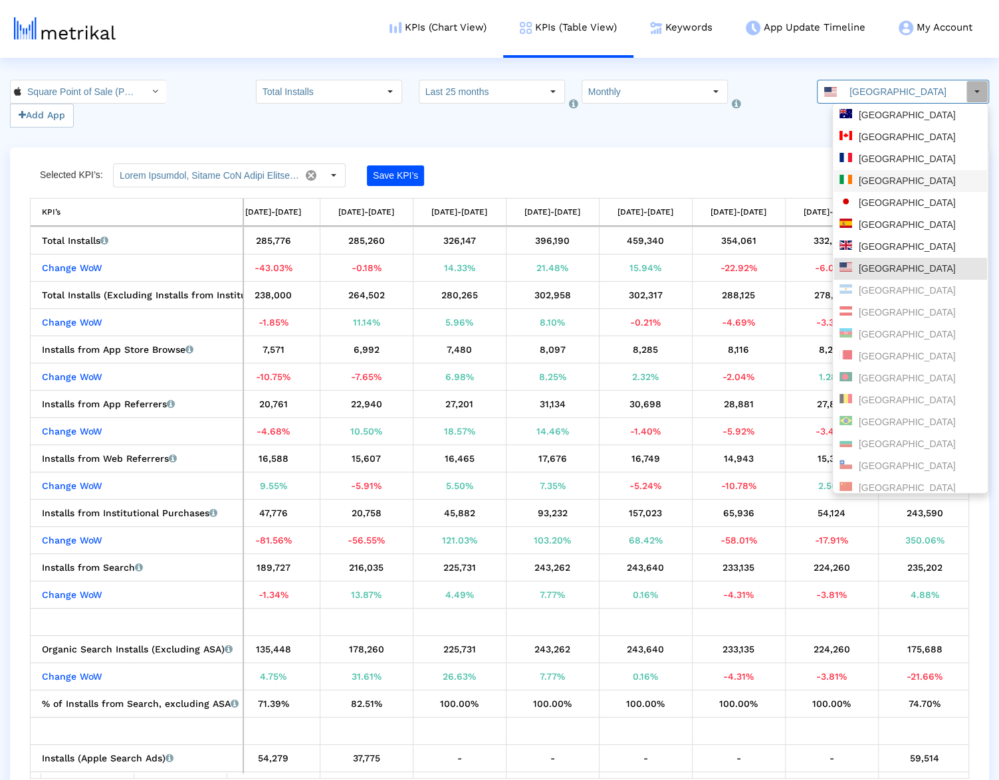
click at [881, 183] on div "[GEOGRAPHIC_DATA]" at bounding box center [910, 181] width 142 height 13
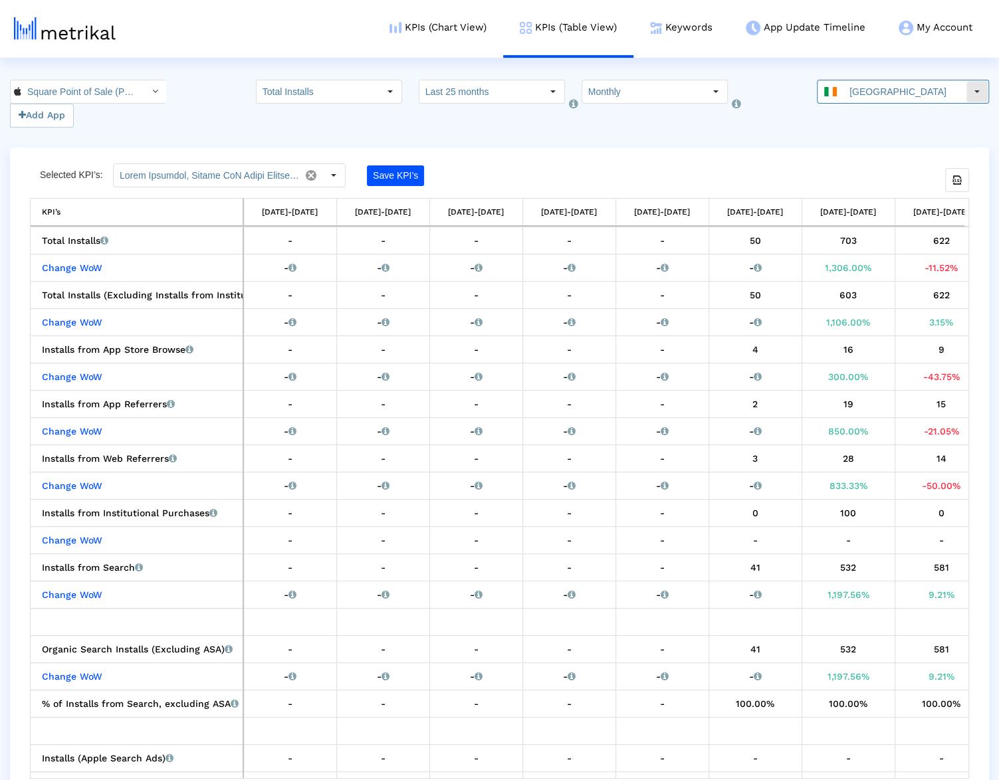
click at [871, 92] on input "[GEOGRAPHIC_DATA]" at bounding box center [904, 91] width 122 height 23
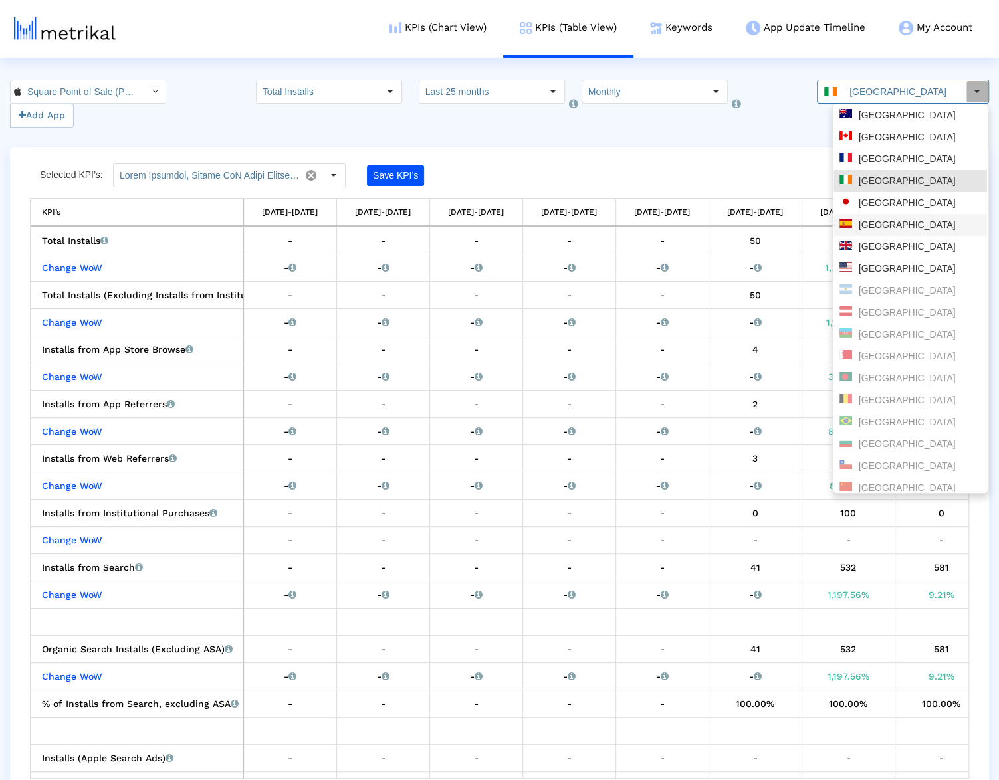
click at [874, 221] on div "[GEOGRAPHIC_DATA]" at bounding box center [910, 225] width 142 height 13
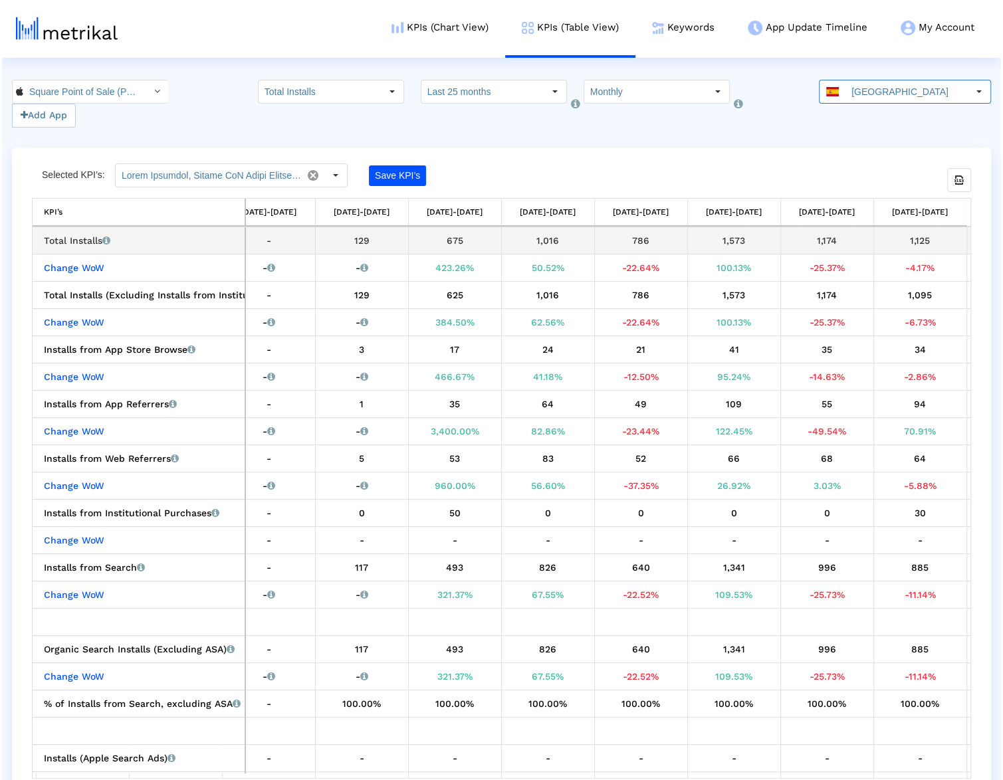
scroll to position [0, 516]
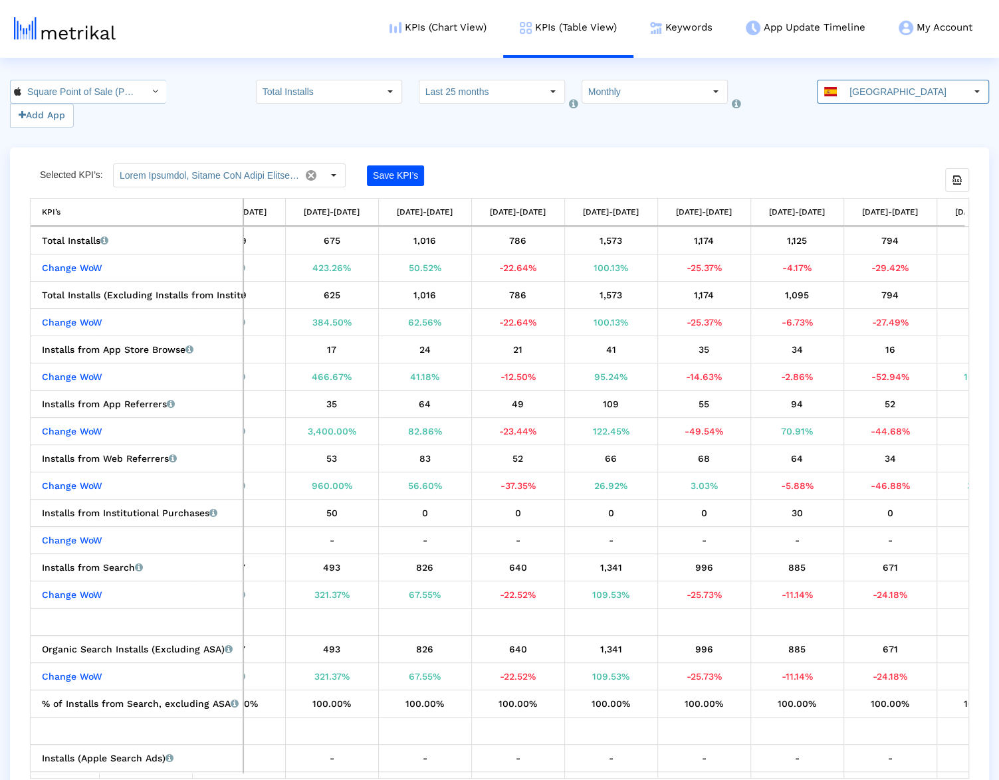
click at [98, 99] on input "Square Point of Sale (POS) < 335393788 >" at bounding box center [81, 91] width 120 height 23
click at [90, 132] on div "Square Point of Sale: Payment <com.squareup>" at bounding box center [80, 137] width 126 height 13
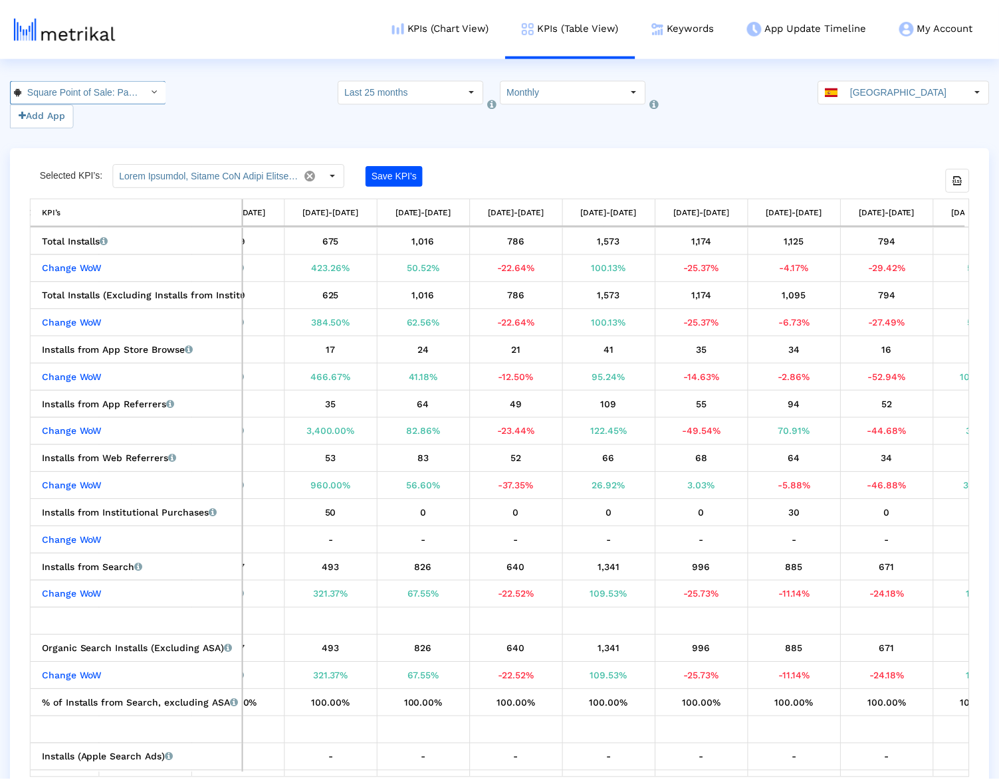
scroll to position [0, 108]
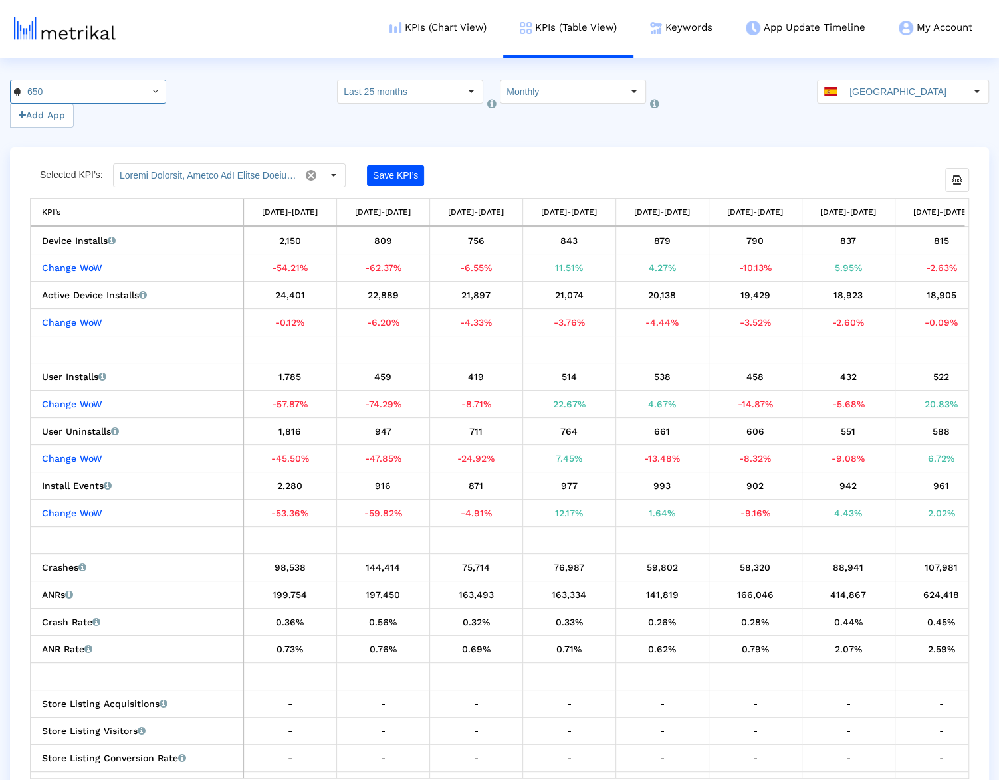
click at [862, 102] on input "[GEOGRAPHIC_DATA]" at bounding box center [904, 91] width 122 height 23
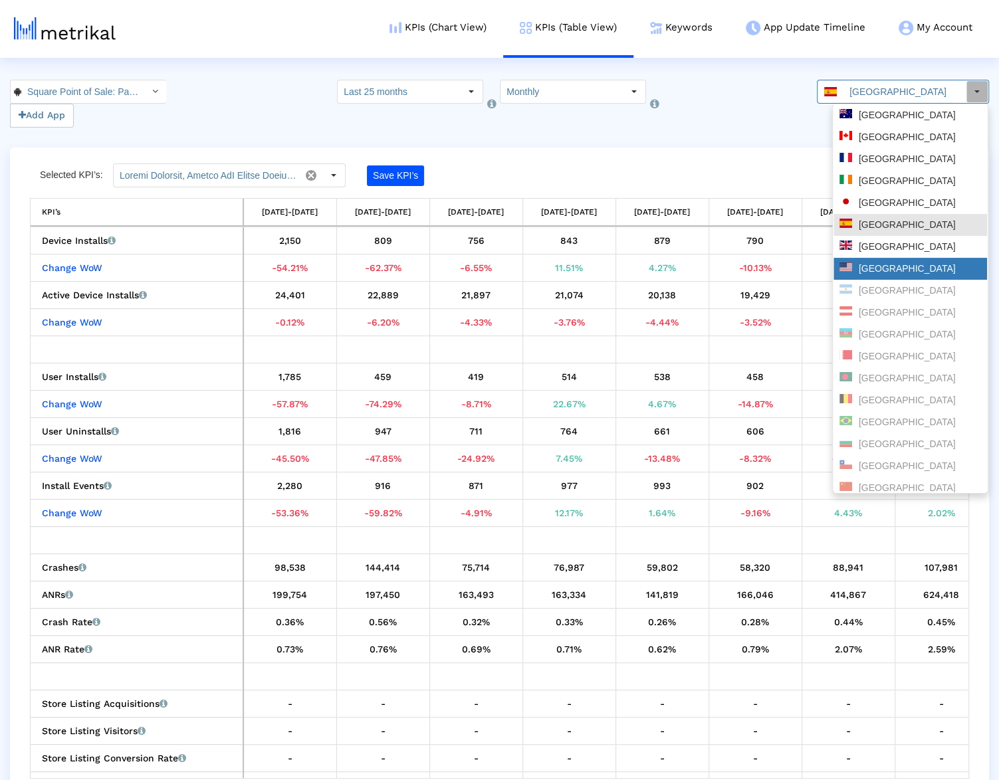
click at [884, 259] on div "[GEOGRAPHIC_DATA]" at bounding box center [910, 269] width 154 height 22
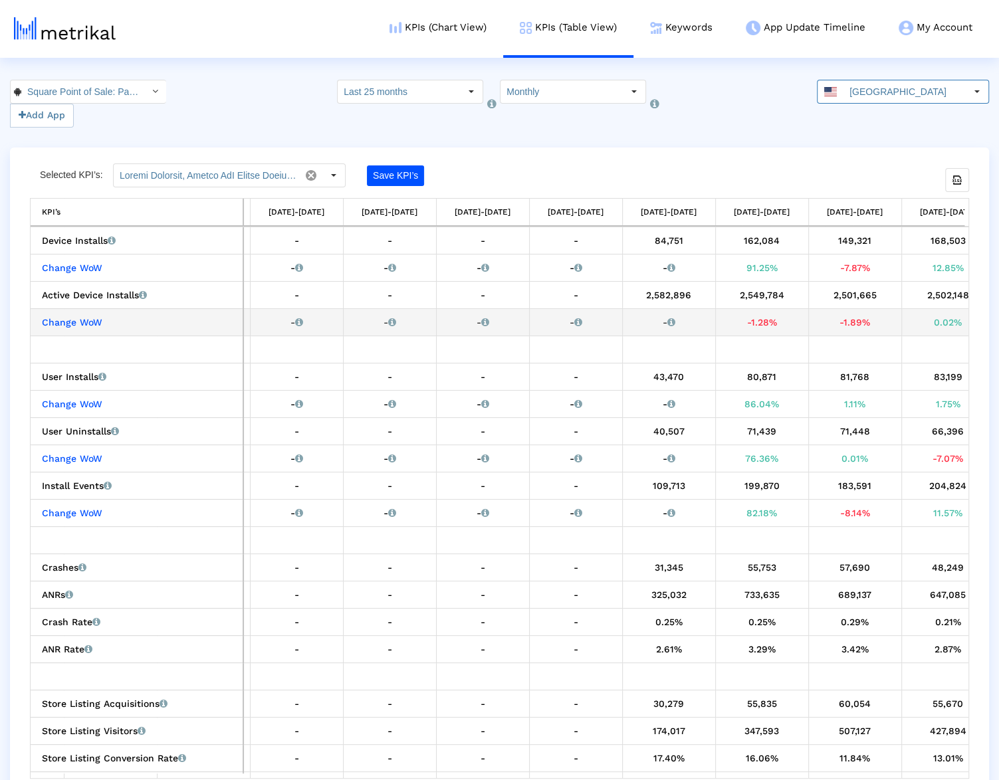
scroll to position [0, 1226]
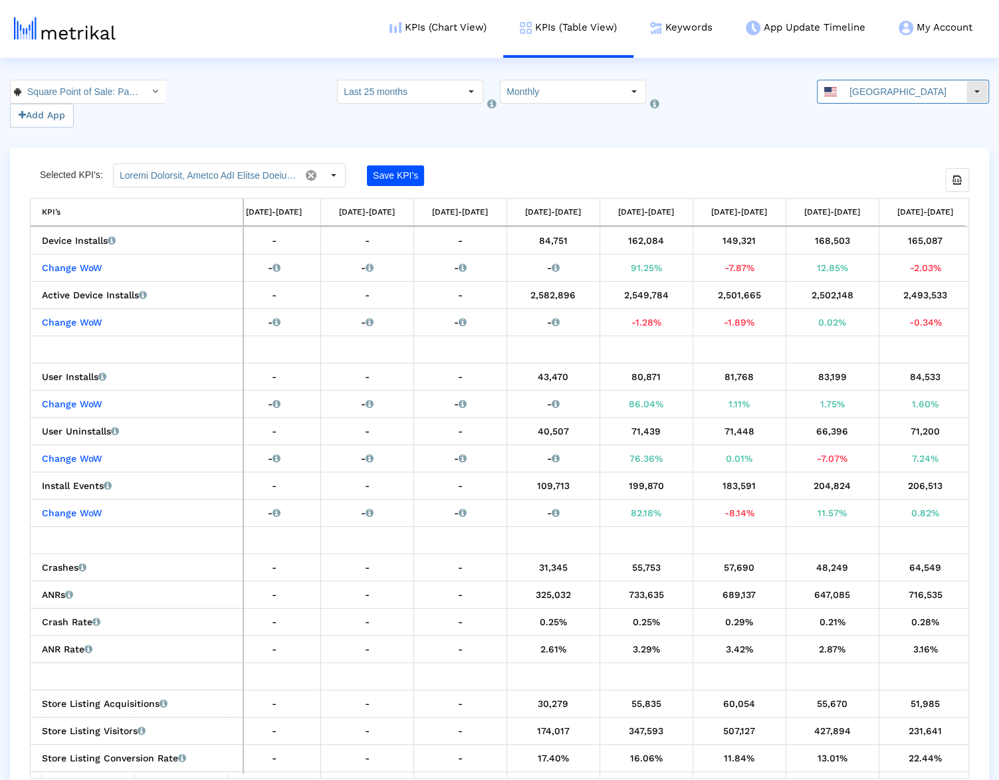
click at [837, 87] on span at bounding box center [830, 91] width 13 height 9
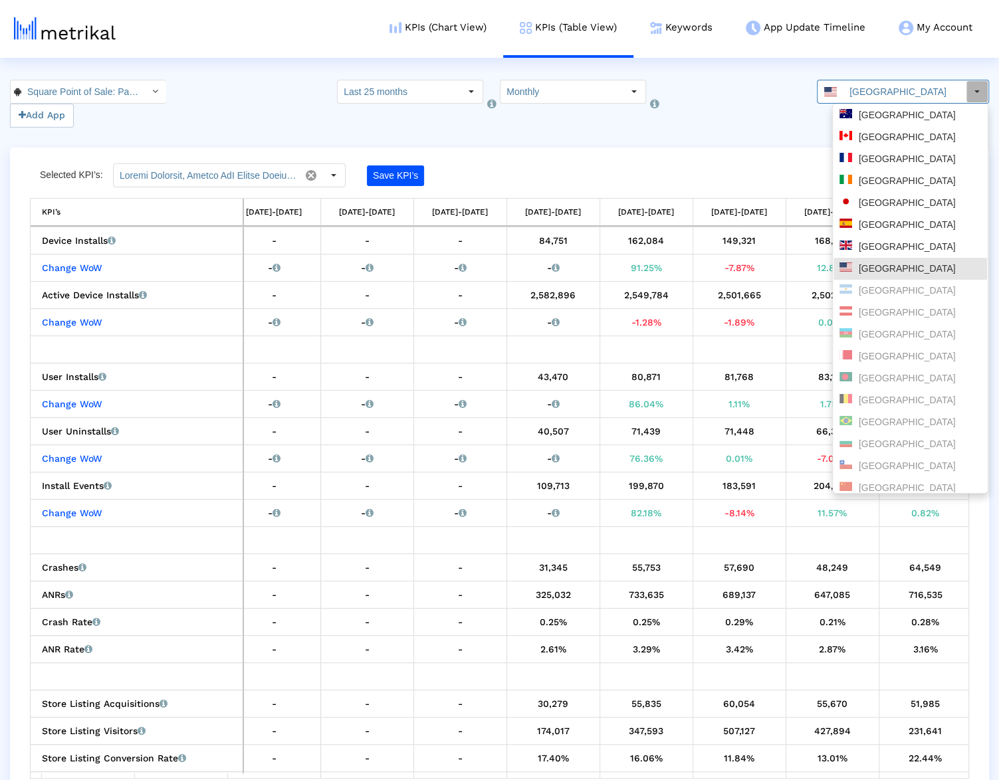
click at [764, 130] on crea-index "Square Point of Sale: Payment < com.squareup > Pull down to refresh... Release …" at bounding box center [499, 439] width 999 height 719
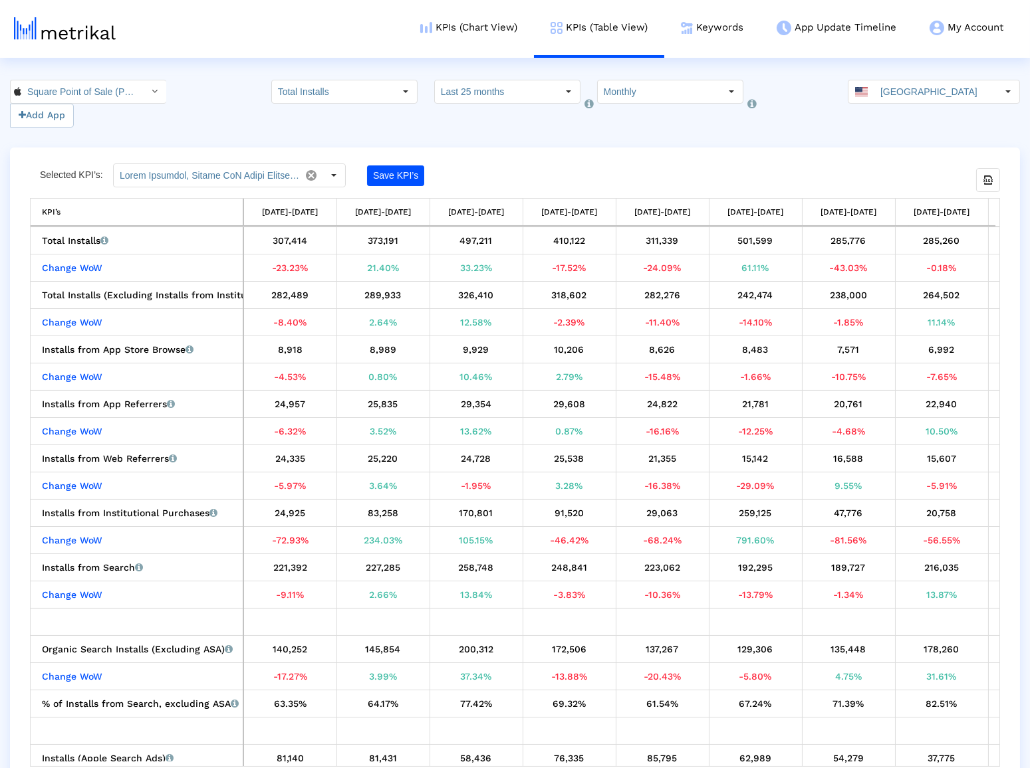
scroll to position [0, 80]
click at [820, 82] on div "649 Pull down to refresh... Release to refresh... Refreshing... Square Point of…" at bounding box center [515, 104] width 1030 height 48
